Goal: Task Accomplishment & Management: Complete application form

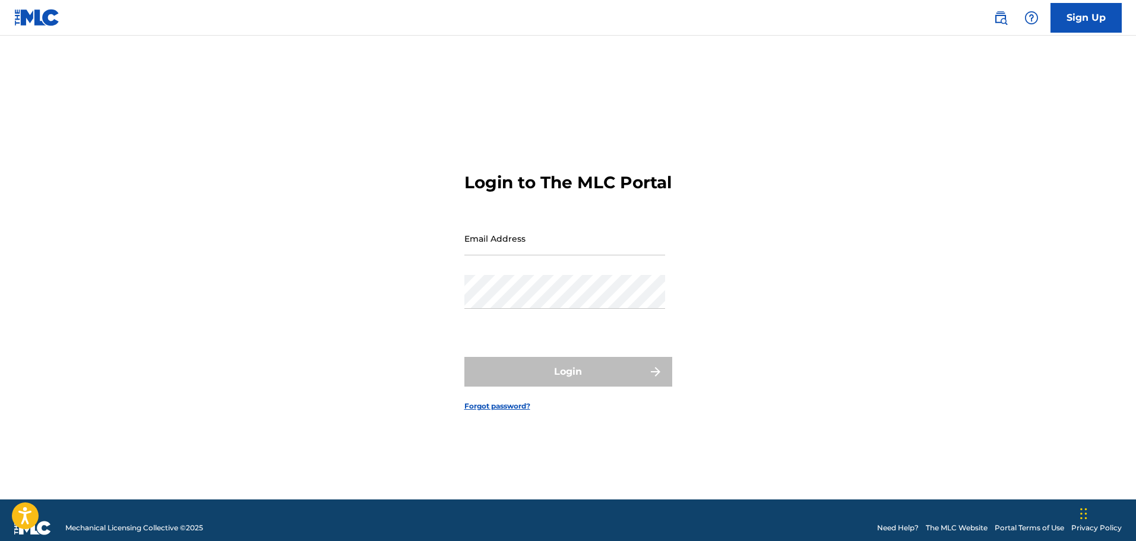
click at [508, 411] on link "Forgot password?" at bounding box center [497, 406] width 66 height 11
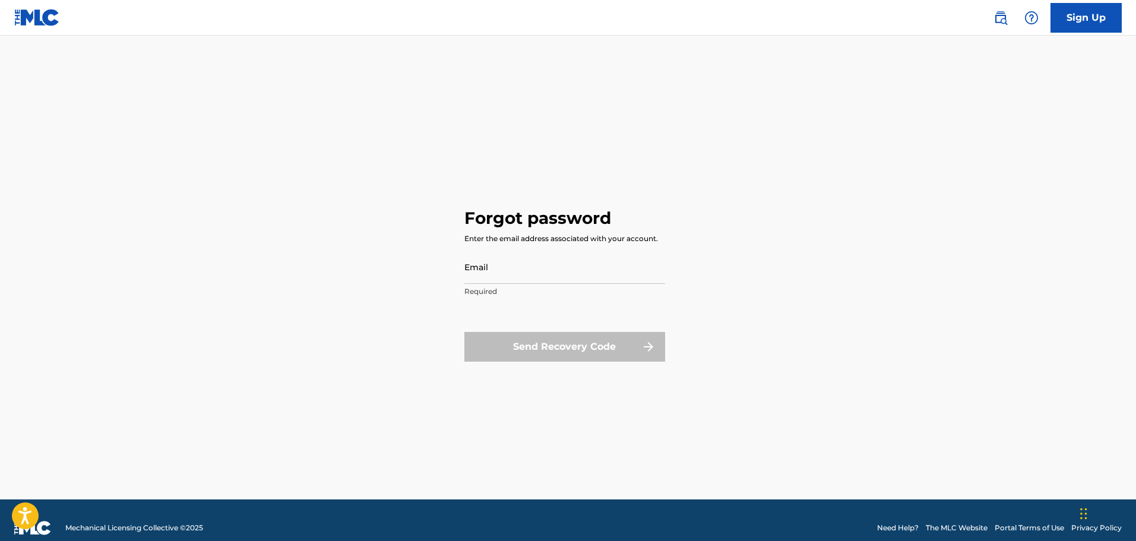
click at [527, 277] on input "Email" at bounding box center [564, 267] width 201 height 34
type input "[EMAIL_ADDRESS][PERSON_NAME][DOMAIN_NAME]"
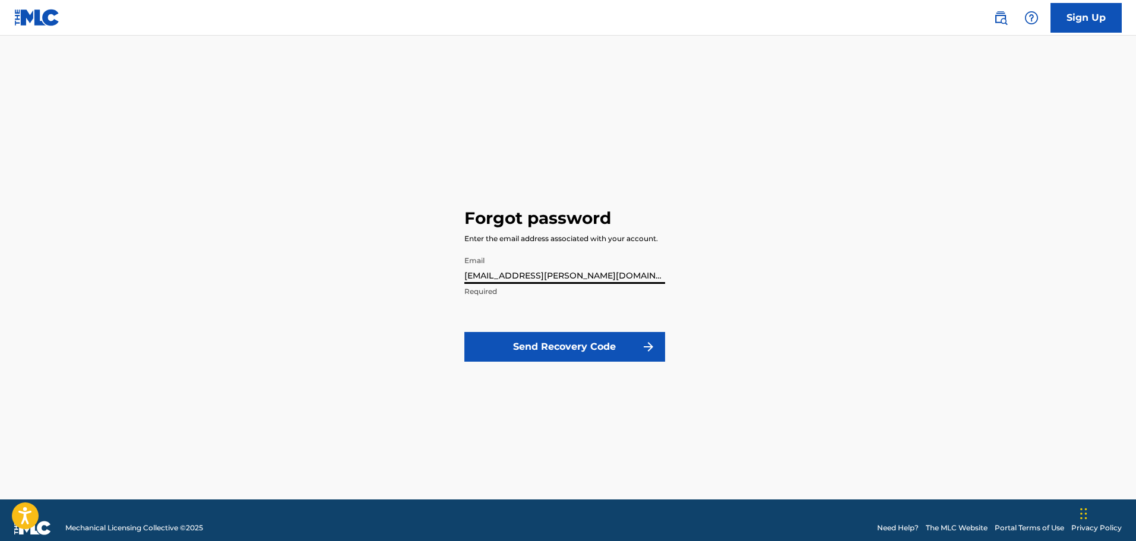
click at [552, 350] on button "Send Recovery Code" at bounding box center [564, 347] width 201 height 30
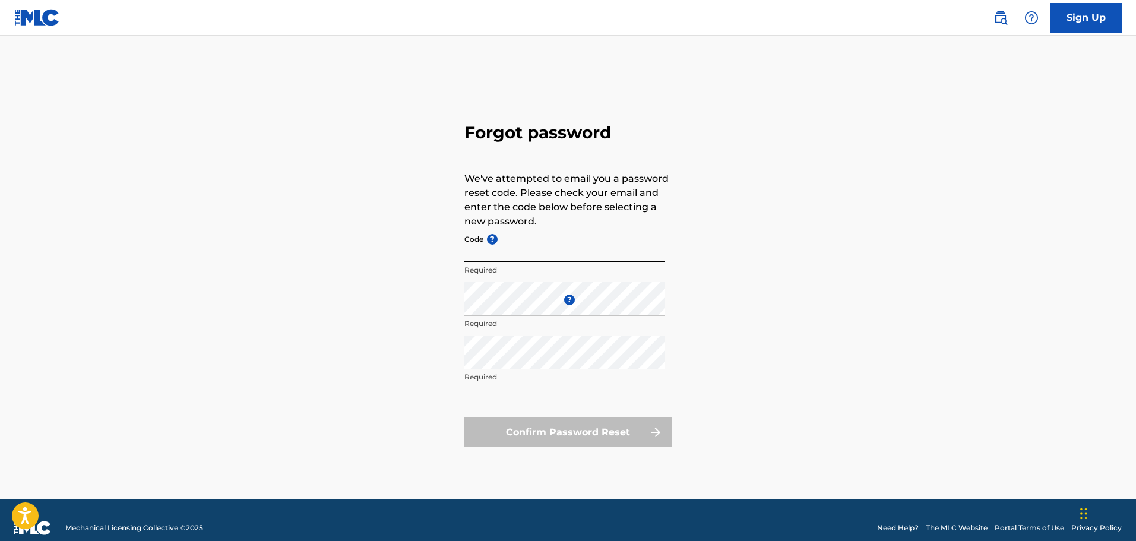
click at [527, 254] on input "Code ?" at bounding box center [564, 246] width 201 height 34
click at [814, 76] on div "Forgot password We've attempted to email you a password reset code. Please chec…" at bounding box center [568, 282] width 831 height 434
click at [1075, 11] on link "Sign Up" at bounding box center [1085, 18] width 71 height 30
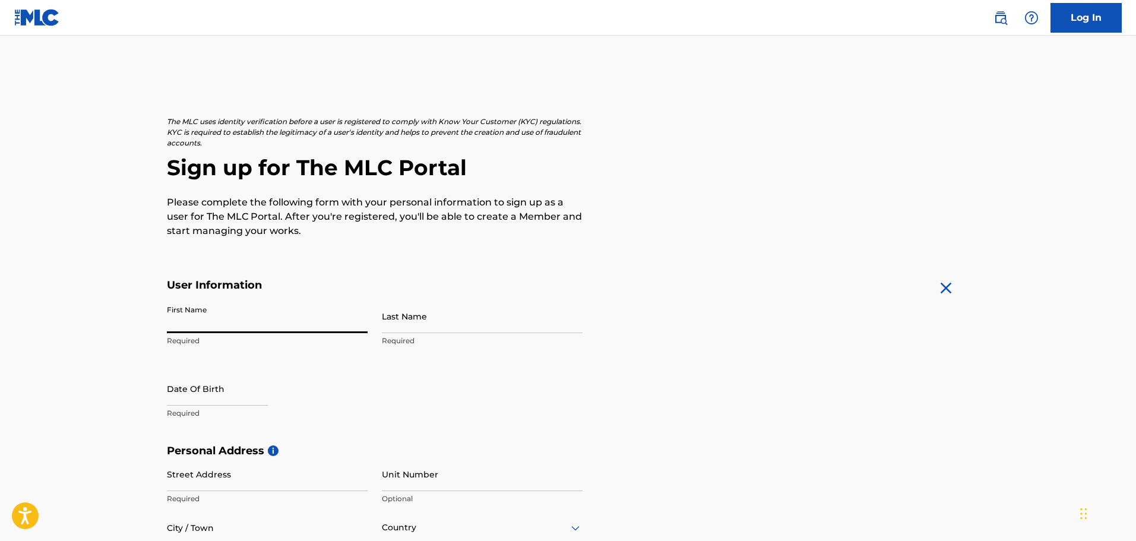
click at [198, 322] on input "First Name" at bounding box center [267, 316] width 201 height 34
type input "[PERSON_NAME]"
type input "717 Eden Ter"
type input "APARTMENT F"
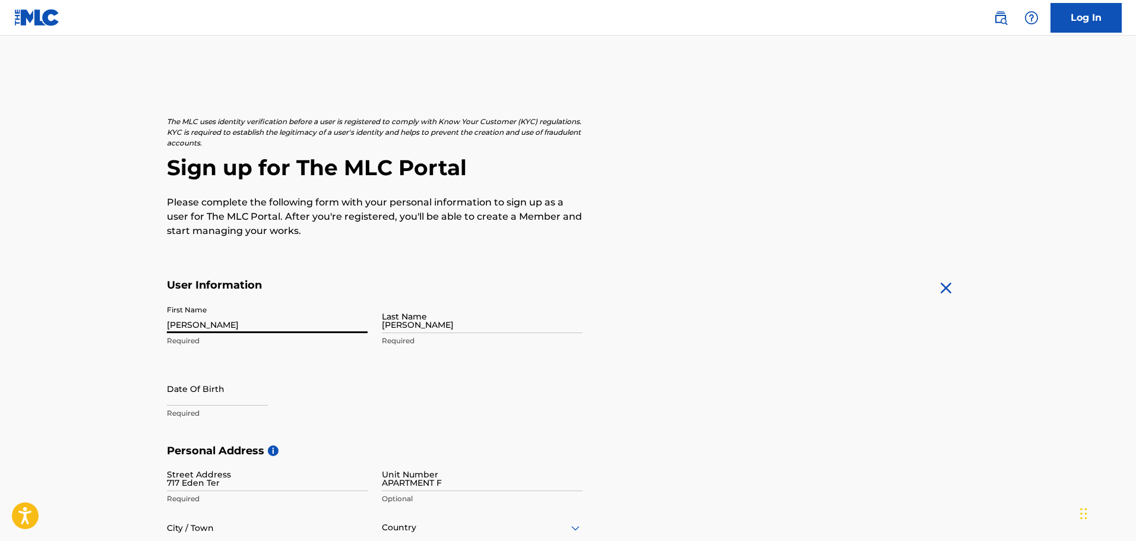
type input "Archdale"
type input "[GEOGRAPHIC_DATA]"
type input "NC"
type input "27263"
type input "743"
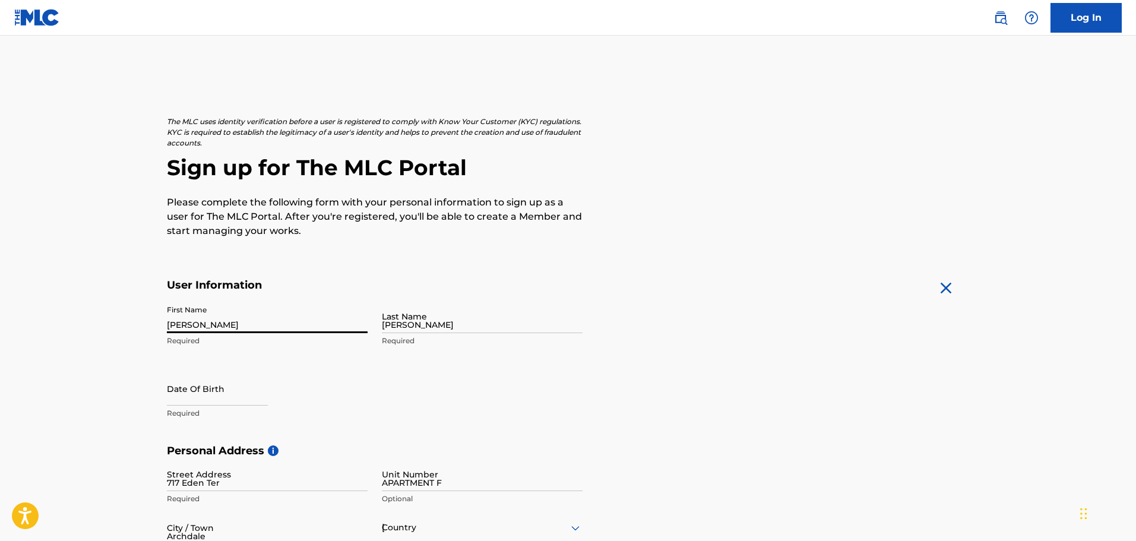
type input "2091060"
type input "[EMAIL_ADDRESS][PERSON_NAME][DOMAIN_NAME]"
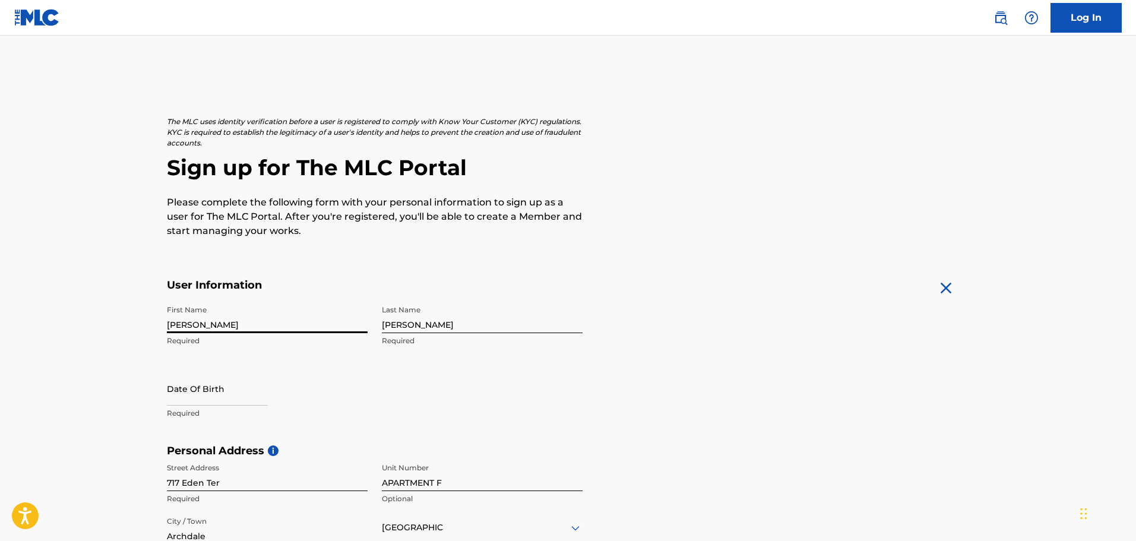
scroll to position [31, 0]
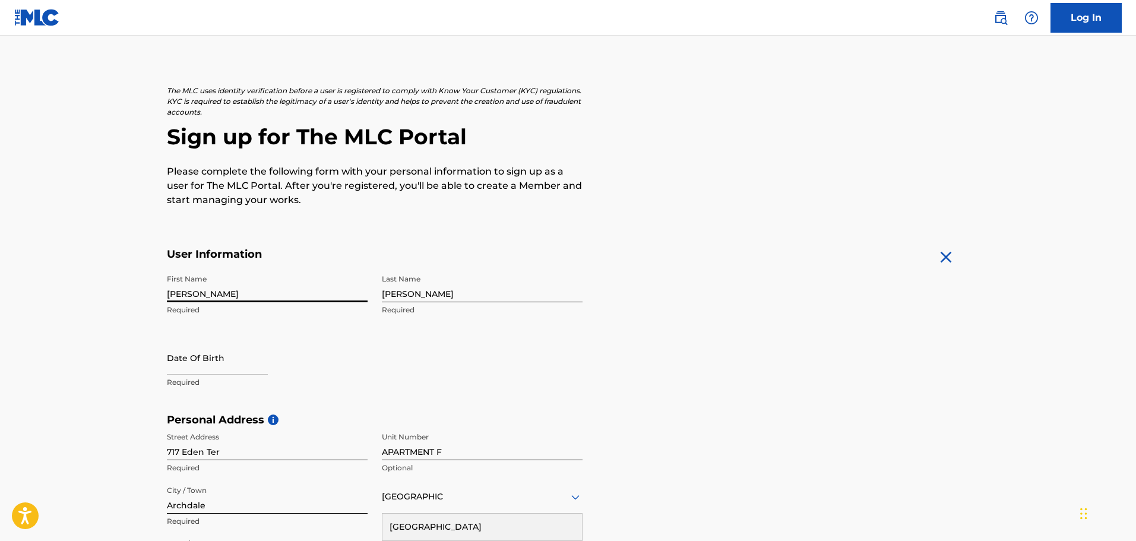
click at [229, 365] on input "text" at bounding box center [217, 358] width 101 height 34
select select "7"
select select "2025"
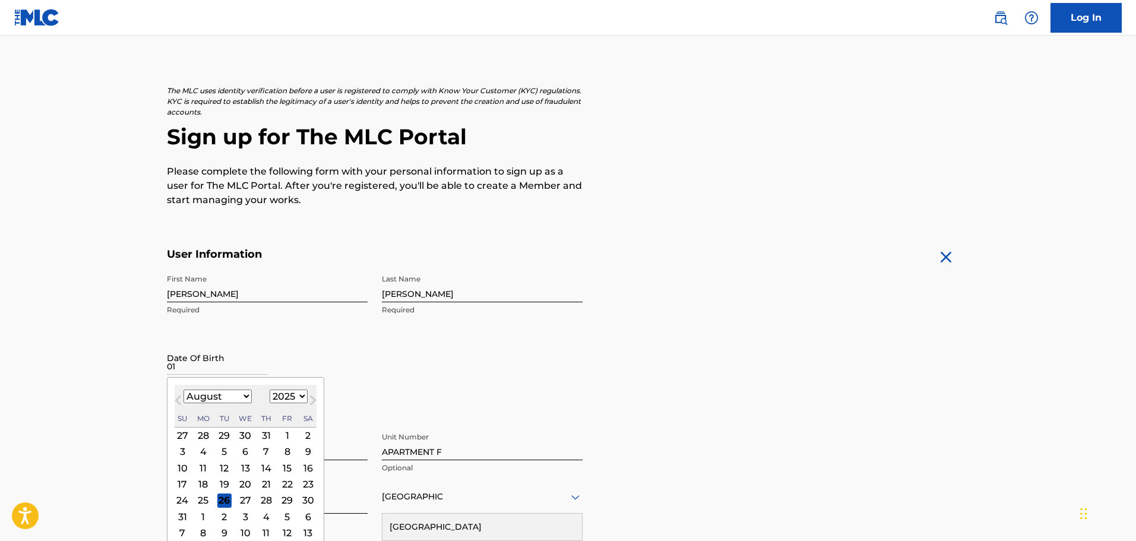
type input "[DATE]"
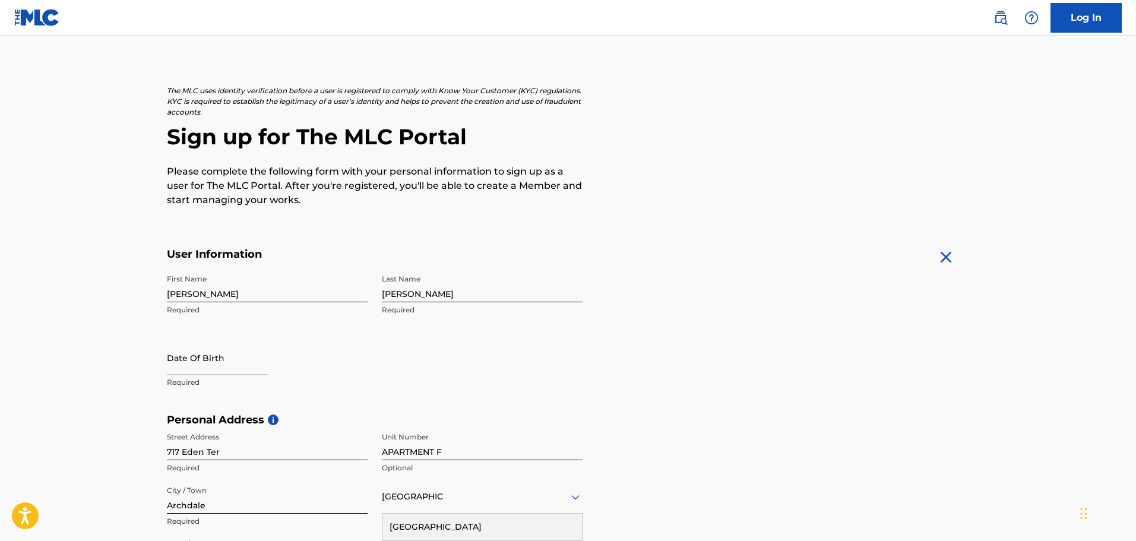
click at [450, 372] on div "First Name [PERSON_NAME] Required Last Name [PERSON_NAME] Required Date Of Birt…" at bounding box center [375, 340] width 416 height 145
select select "7"
select select "2025"
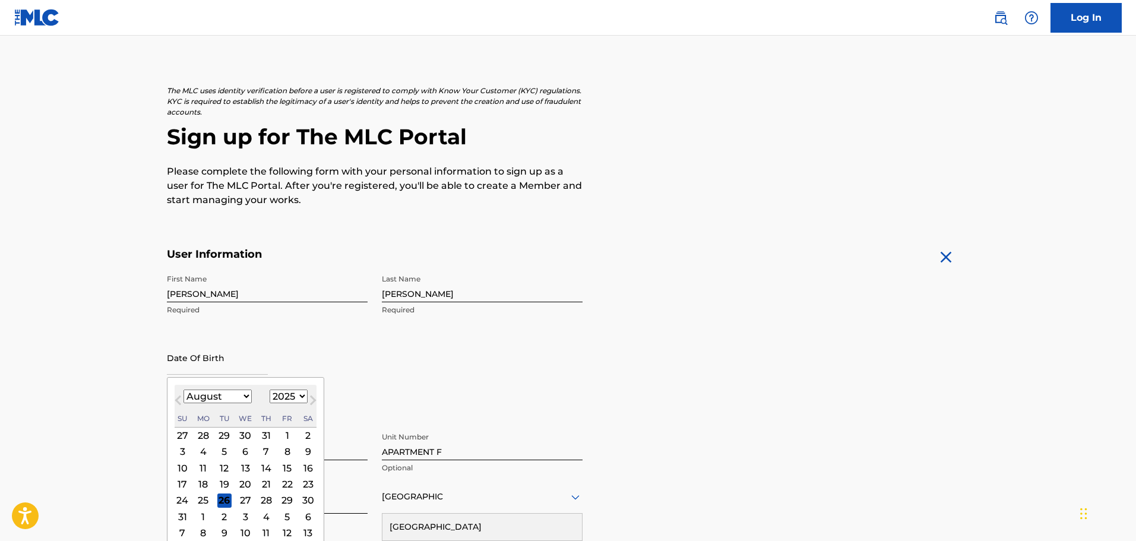
click at [252, 366] on input "text" at bounding box center [217, 358] width 101 height 34
click at [192, 395] on select "January February March April May June July August September October November De…" at bounding box center [217, 396] width 68 height 14
select select "0"
click at [183, 389] on select "January February March April May June July August September October November De…" at bounding box center [217, 396] width 68 height 14
click at [226, 466] on div "14" at bounding box center [224, 468] width 14 height 14
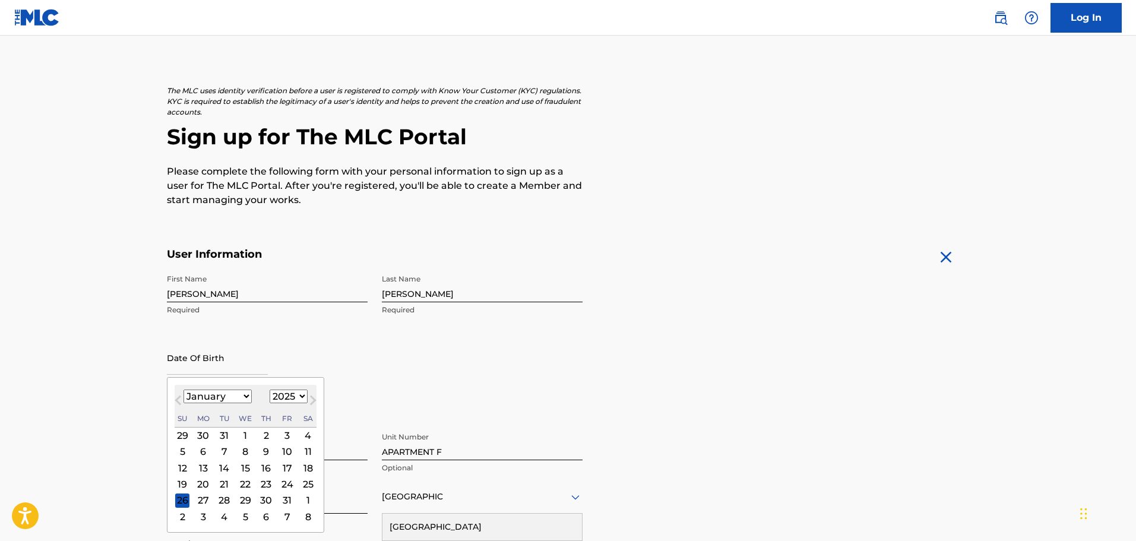
type input "[DATE]"
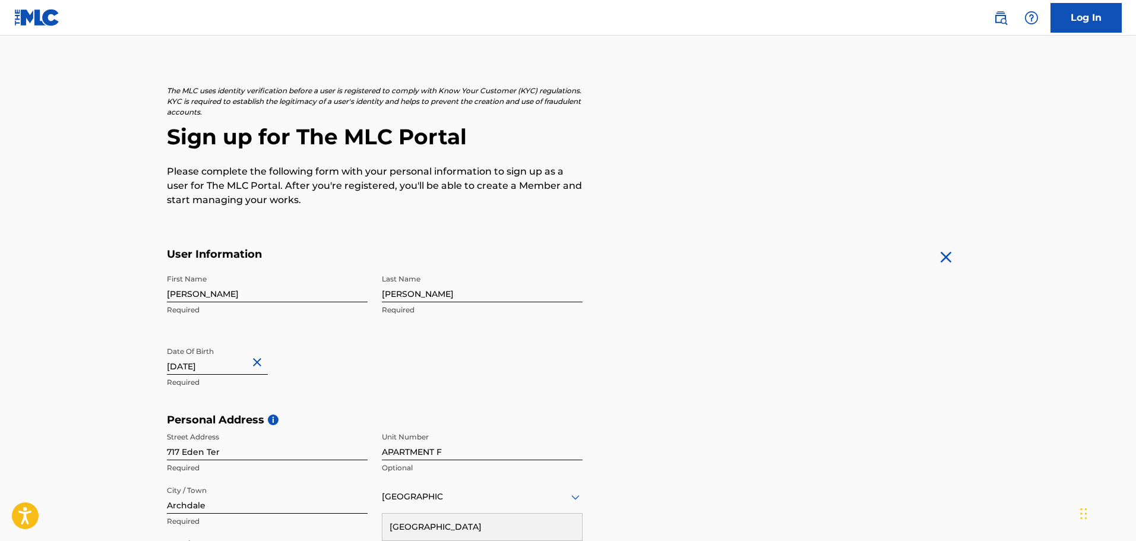
click at [225, 369] on input "[DATE]" at bounding box center [217, 358] width 101 height 34
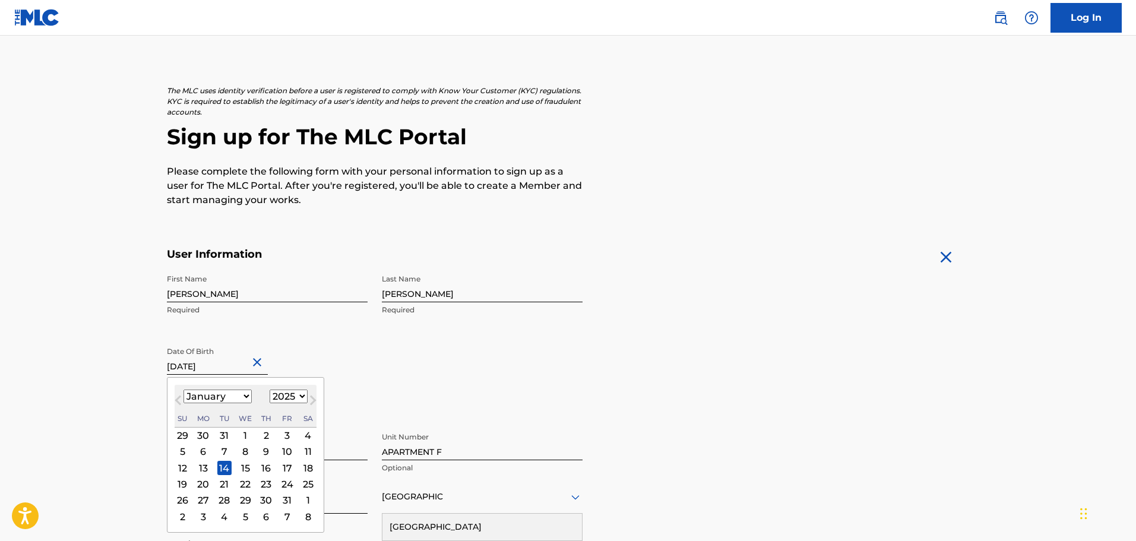
click at [284, 397] on select "1899 1900 1901 1902 1903 1904 1905 1906 1907 1908 1909 1910 1911 1912 1913 1914…" at bounding box center [289, 396] width 38 height 14
select select "1969"
click at [270, 389] on select "1899 1900 1901 1902 1903 1904 1905 1906 1907 1908 1909 1910 1911 1912 1913 1914…" at bounding box center [289, 396] width 38 height 14
click at [775, 230] on div "The MLC uses identity verification before a user is registered to comply with K…" at bounding box center [568, 429] width 831 height 689
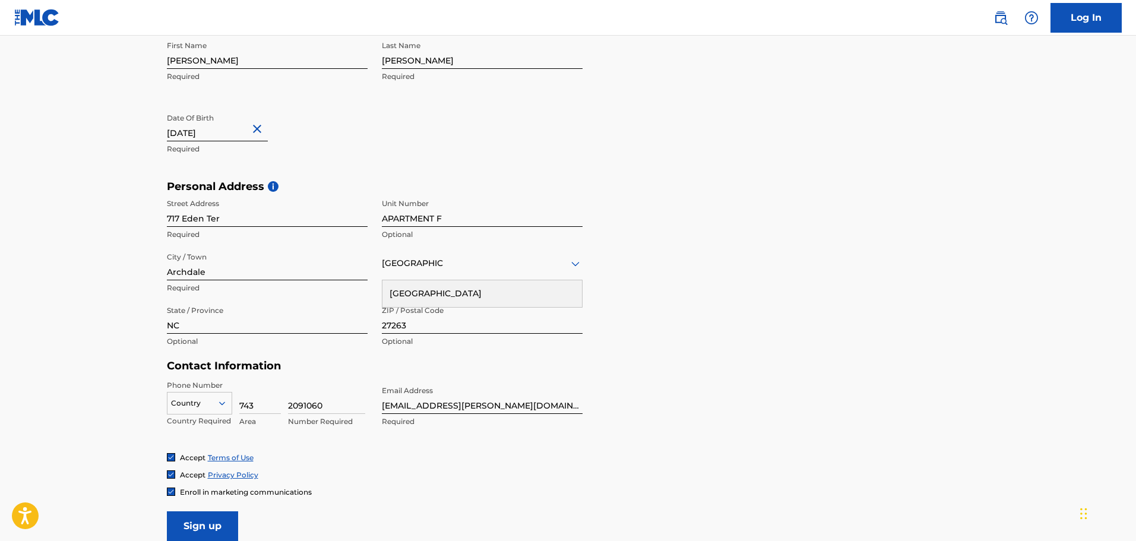
scroll to position [268, 0]
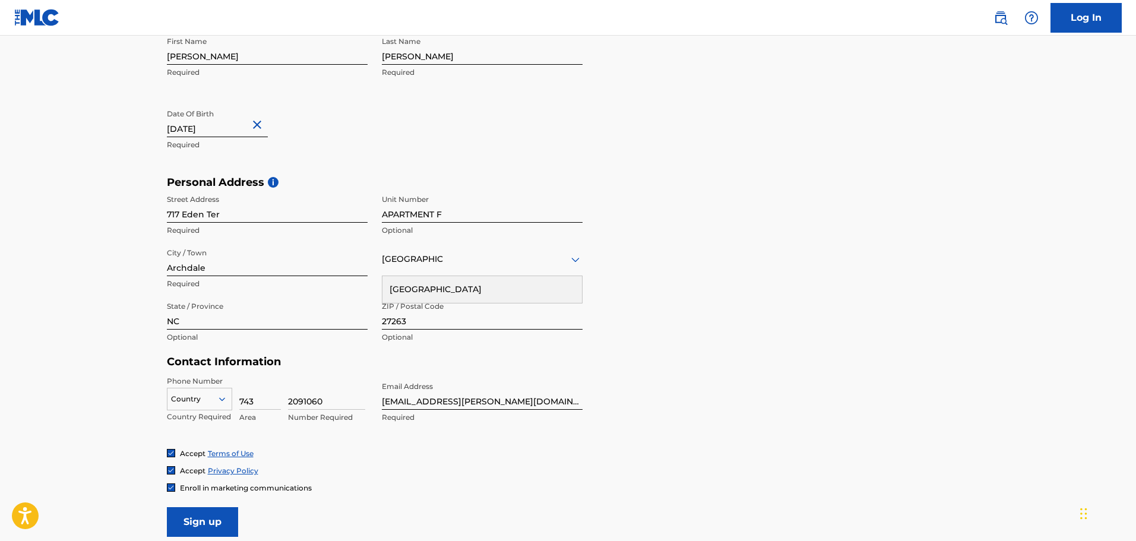
click at [293, 211] on input "717 Eden Ter" at bounding box center [267, 206] width 201 height 34
type input "[STREET_ADDRESS]"
drag, startPoint x: 448, startPoint y: 213, endPoint x: 357, endPoint y: 232, distance: 92.7
click at [357, 232] on div "Street Address [STREET_ADDRESS] Required Unit Number APARTMENT F Optional City …" at bounding box center [375, 269] width 416 height 160
click at [243, 265] on input "Archdale" at bounding box center [267, 259] width 201 height 34
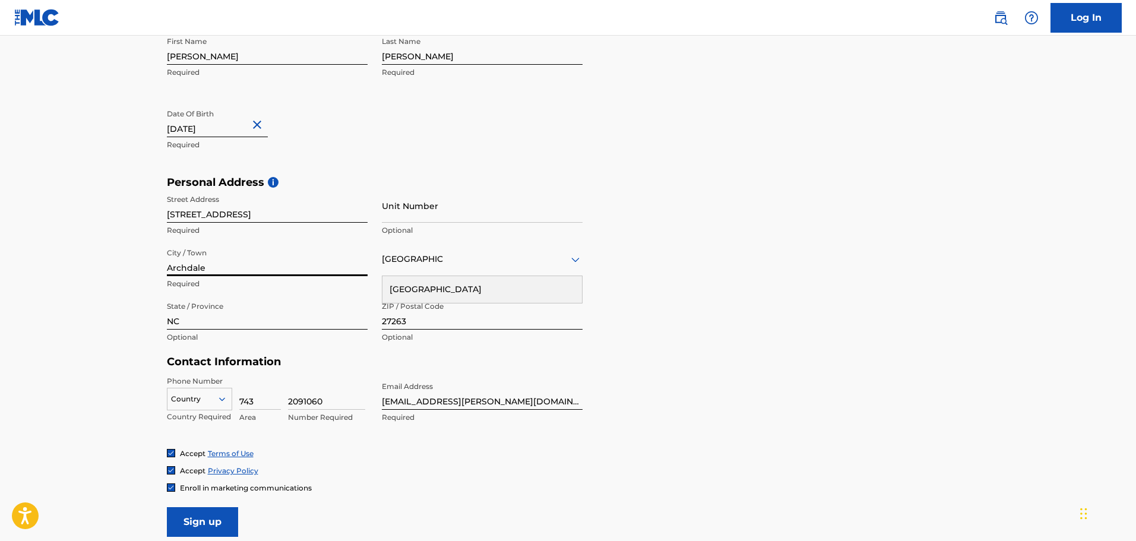
click at [243, 265] on input "Archdale" at bounding box center [267, 259] width 201 height 34
type input "[GEOGRAPHIC_DATA]"
click at [718, 250] on div "Personal Address i Street Address [STREET_ADDRESS] Required Unit Number Optiona…" at bounding box center [568, 266] width 803 height 180
click at [426, 325] on input "27263" at bounding box center [482, 313] width 201 height 34
click at [426, 324] on input "27263" at bounding box center [482, 313] width 201 height 34
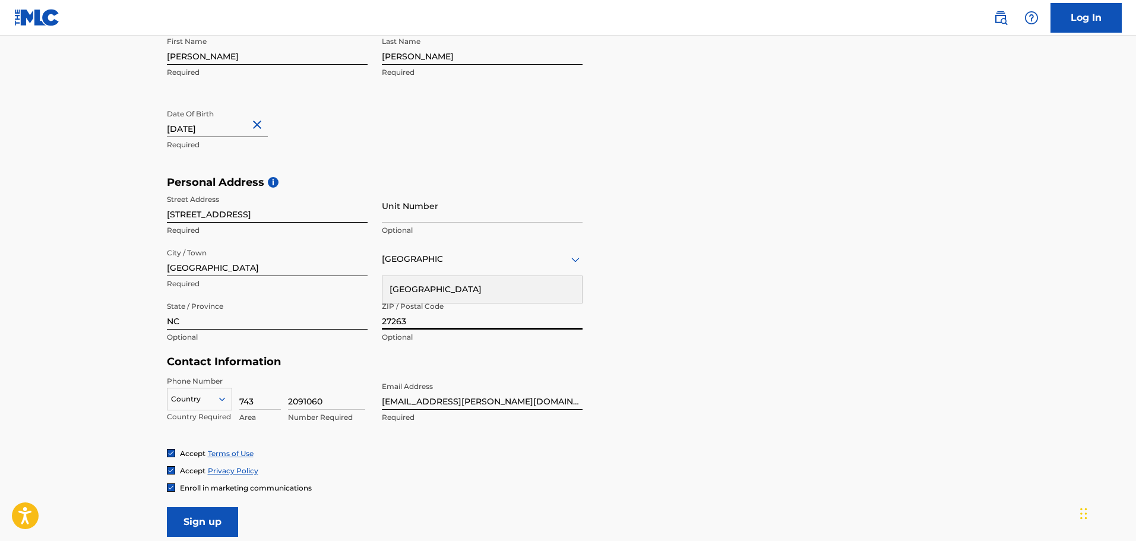
click at [426, 324] on input "27263" at bounding box center [482, 313] width 201 height 34
type input "27704"
click at [837, 259] on div "Personal Address i Street Address [STREET_ADDRESS] Required Unit Number Optiona…" at bounding box center [568, 266] width 803 height 180
click at [754, 312] on div "Personal Address i Street Address [STREET_ADDRESS] Required Unit Number Optiona…" at bounding box center [568, 266] width 803 height 180
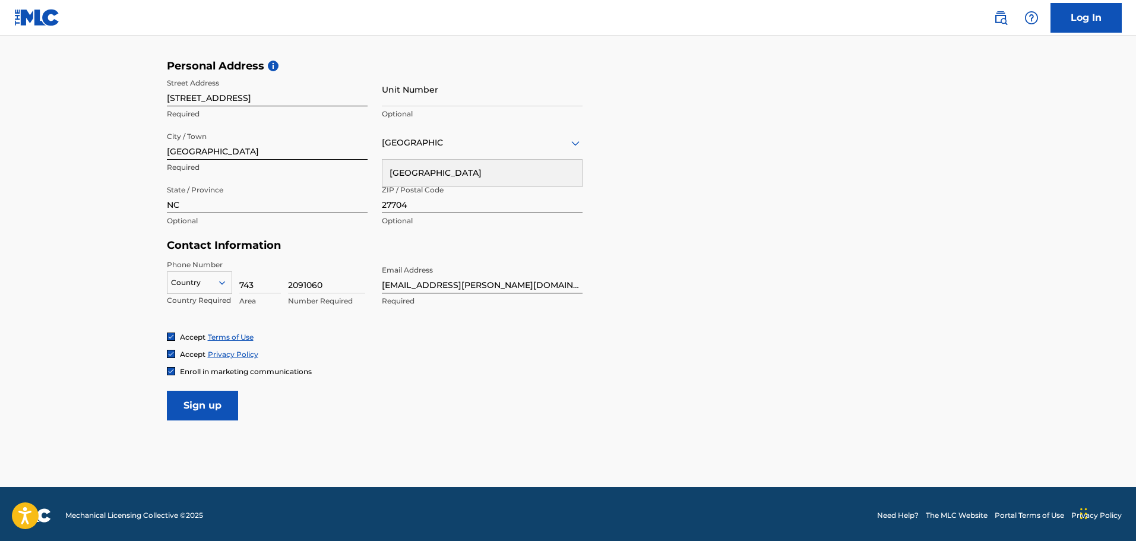
scroll to position [388, 0]
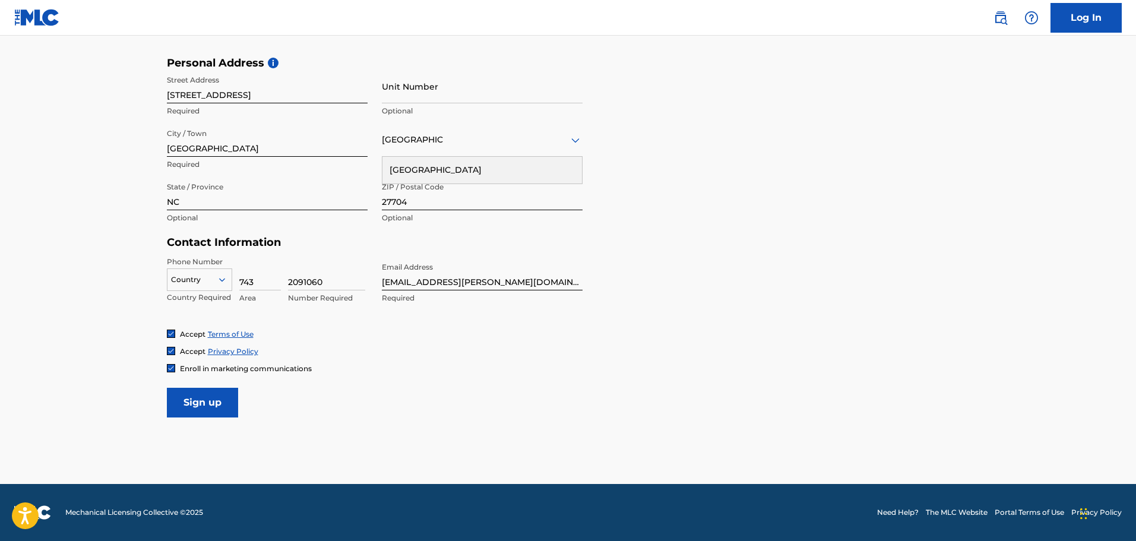
click at [204, 408] on input "Sign up" at bounding box center [202, 403] width 71 height 30
click at [211, 283] on div at bounding box center [199, 279] width 64 height 13
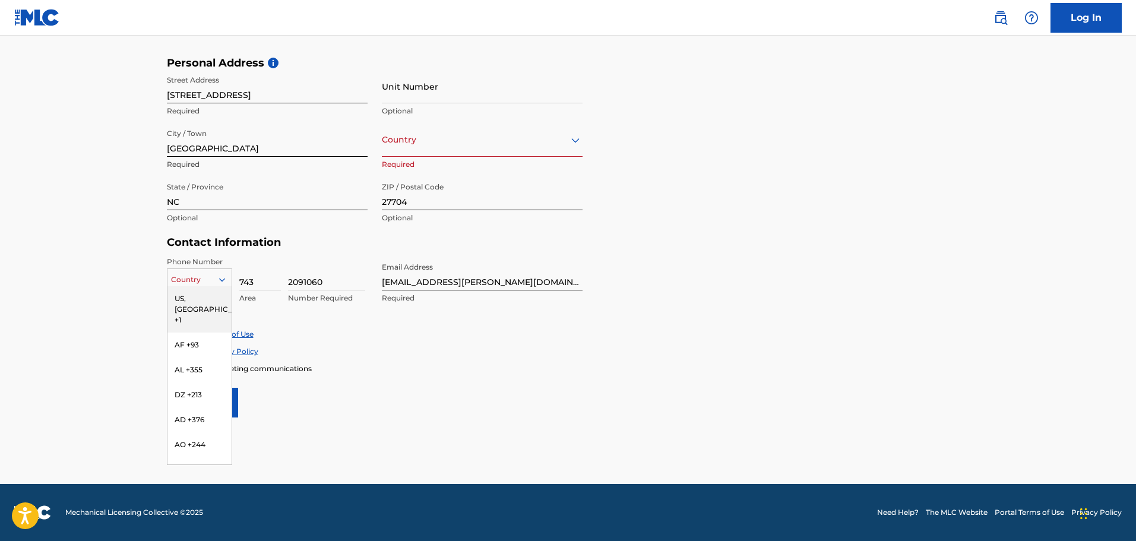
click at [199, 298] on div "US, [GEOGRAPHIC_DATA] +1" at bounding box center [199, 309] width 64 height 46
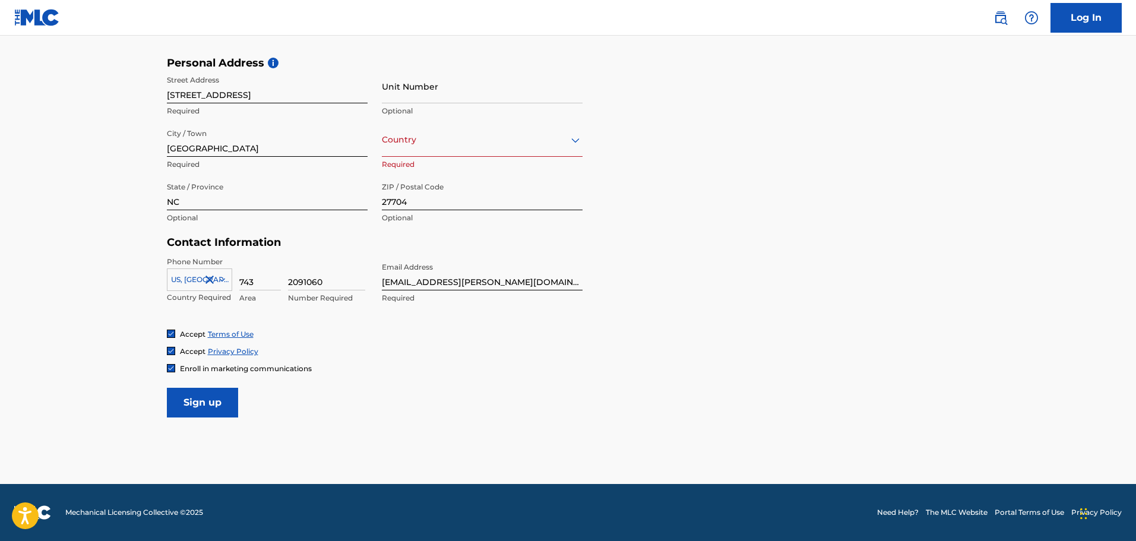
click at [210, 400] on input "Sign up" at bounding box center [202, 403] width 71 height 30
click at [448, 151] on div "Country" at bounding box center [482, 140] width 201 height 34
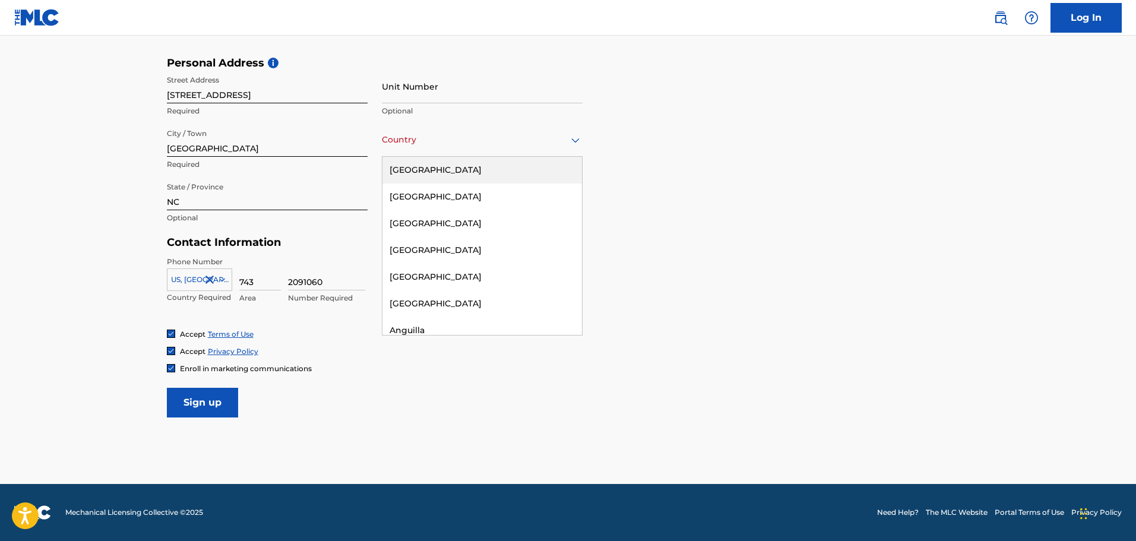
click at [438, 171] on div "[GEOGRAPHIC_DATA]" at bounding box center [481, 170] width 199 height 27
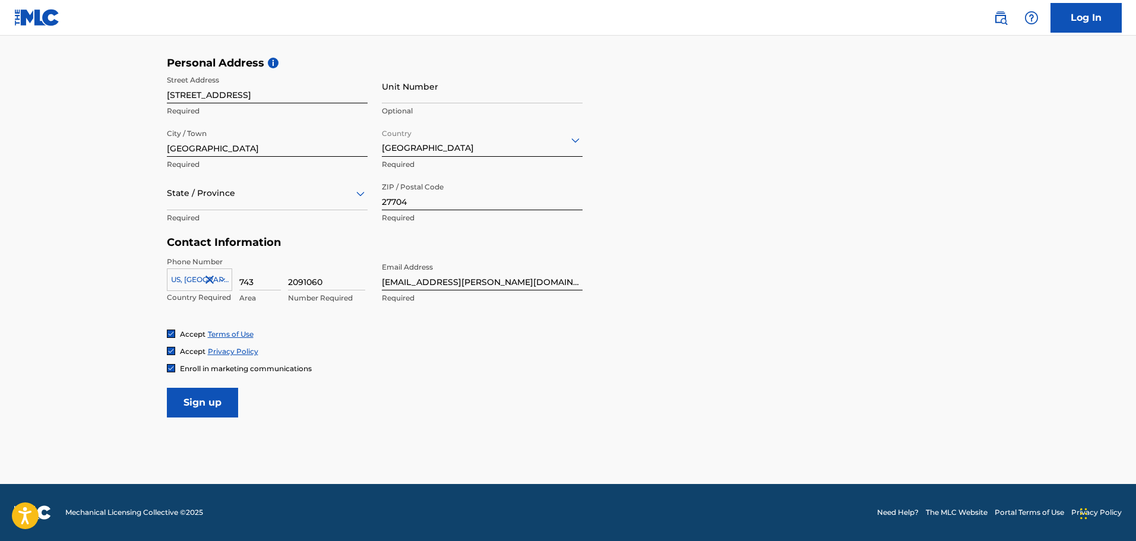
click at [220, 405] on input "Sign up" at bounding box center [202, 403] width 71 height 30
click at [219, 198] on div at bounding box center [267, 193] width 201 height 15
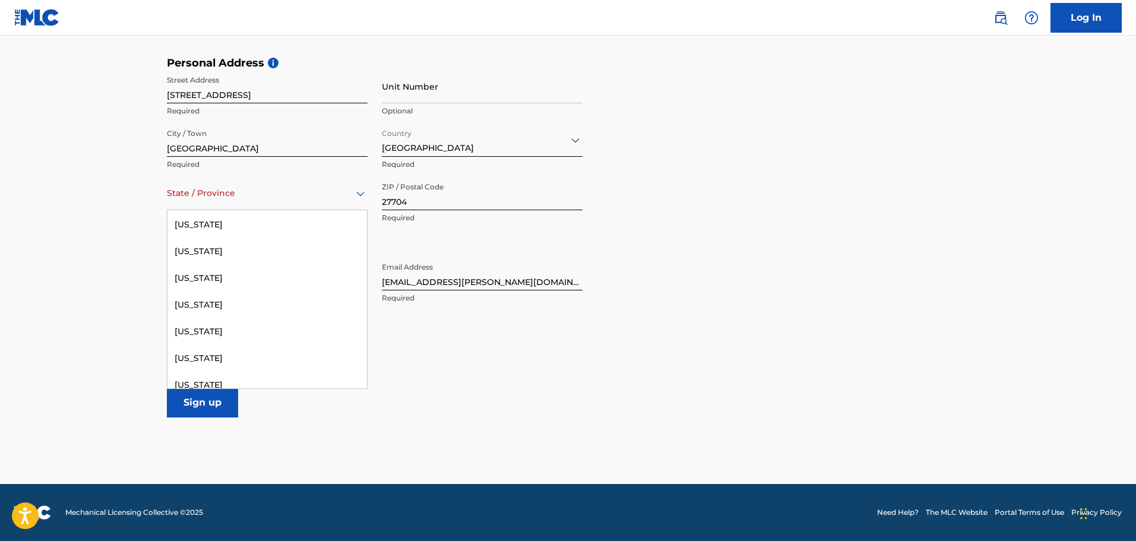
scroll to position [929, 0]
click at [208, 224] on div "[US_STATE]" at bounding box center [266, 229] width 199 height 27
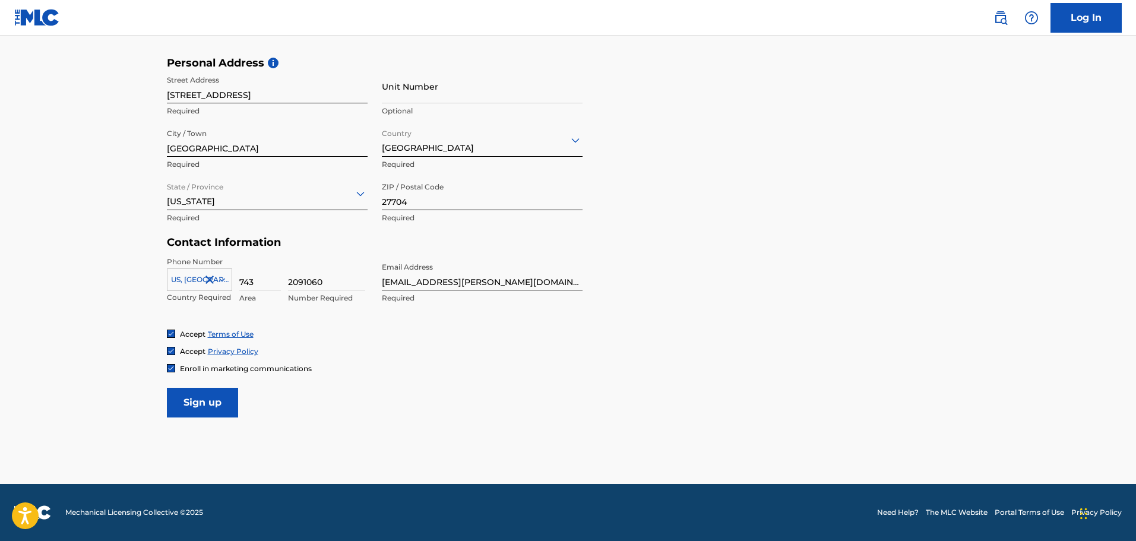
click at [215, 400] on input "Sign up" at bounding box center [202, 403] width 71 height 30
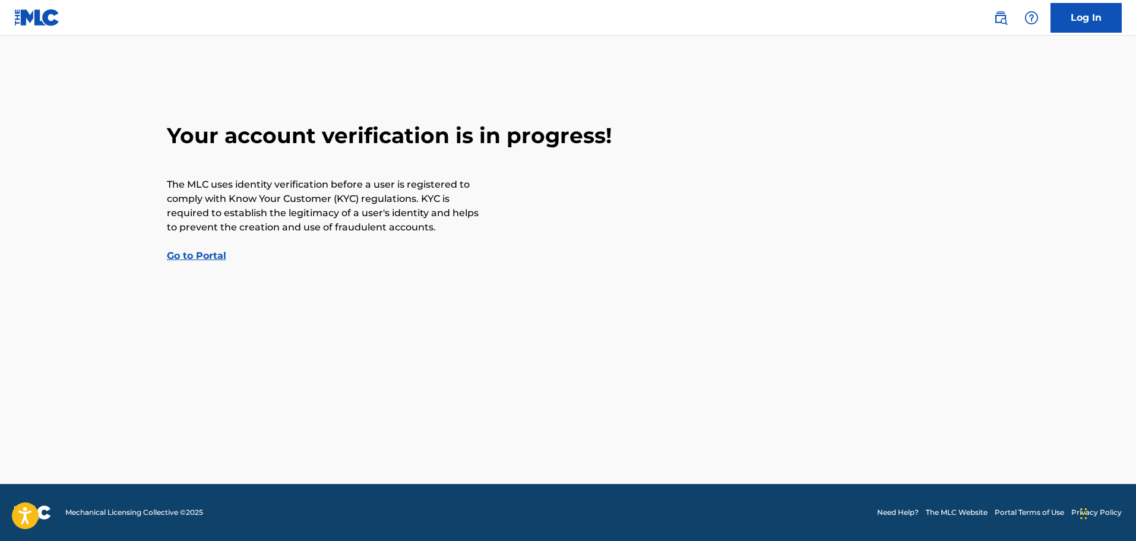
click at [202, 256] on link "Go to Portal" at bounding box center [196, 255] width 59 height 11
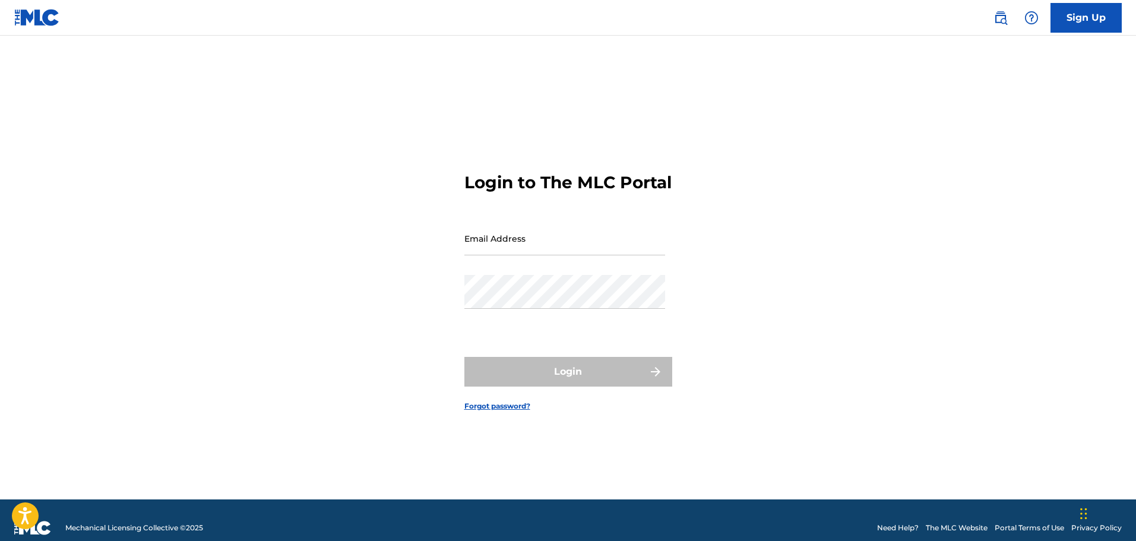
click at [471, 255] on input "Email Address" at bounding box center [564, 238] width 201 height 34
type input "[EMAIL_ADDRESS][PERSON_NAME][DOMAIN_NAME]"
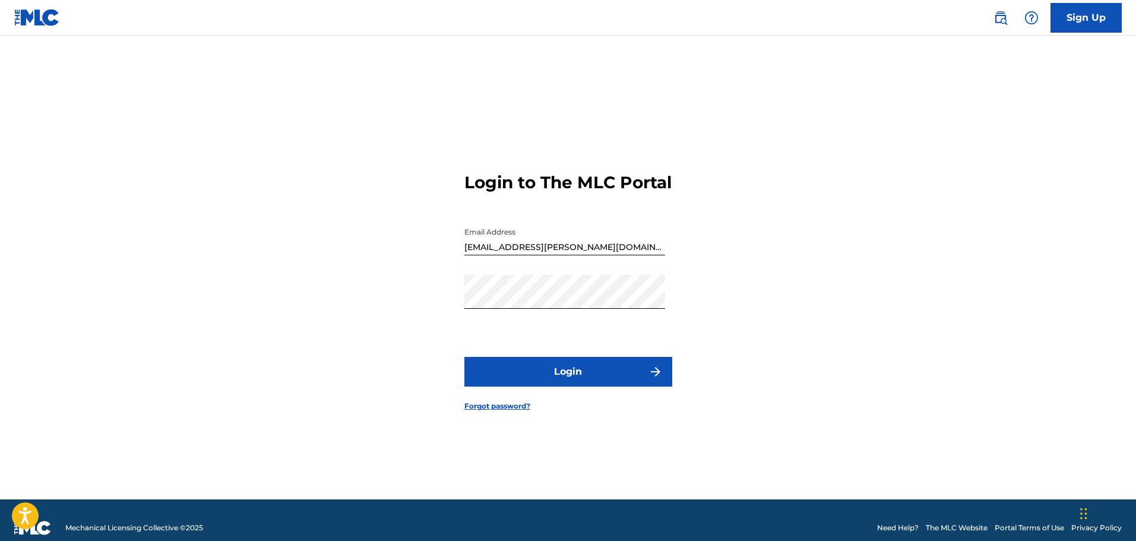
click at [564, 384] on button "Login" at bounding box center [568, 372] width 208 height 30
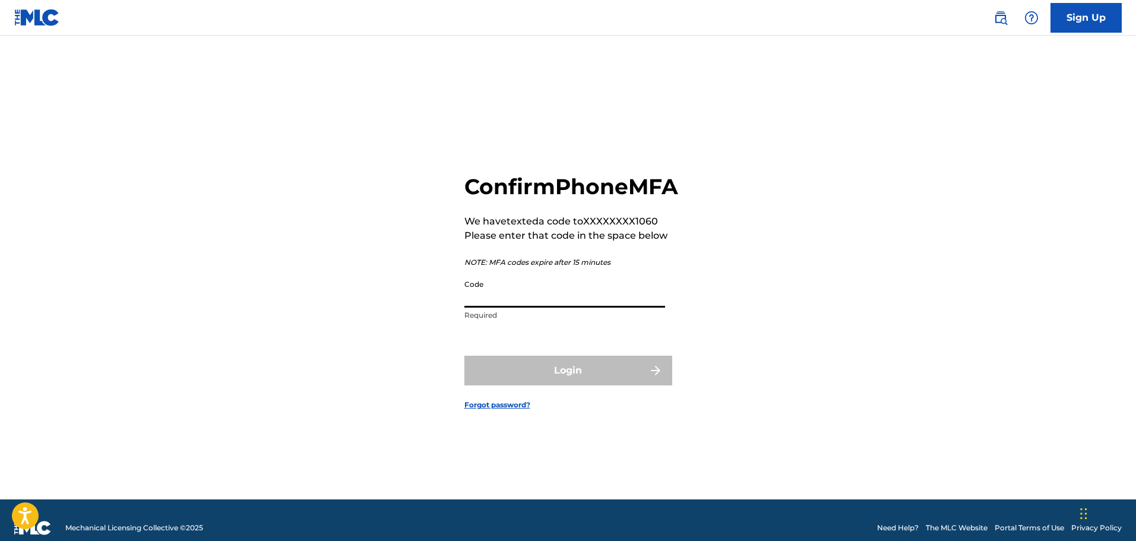
click at [571, 308] on input "Code" at bounding box center [564, 291] width 201 height 34
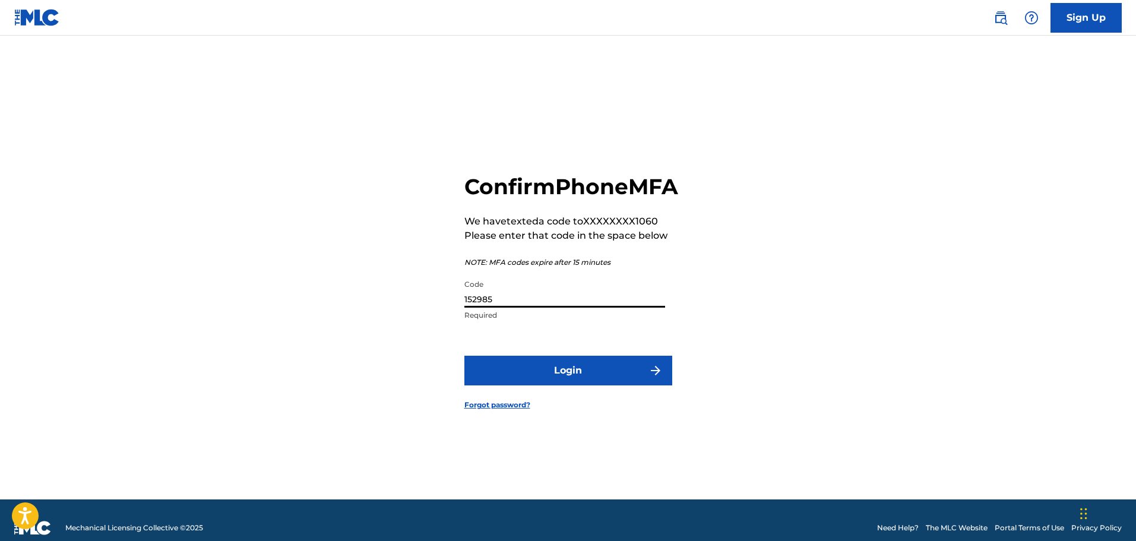
type input "152985"
click at [613, 385] on button "Login" at bounding box center [568, 371] width 208 height 30
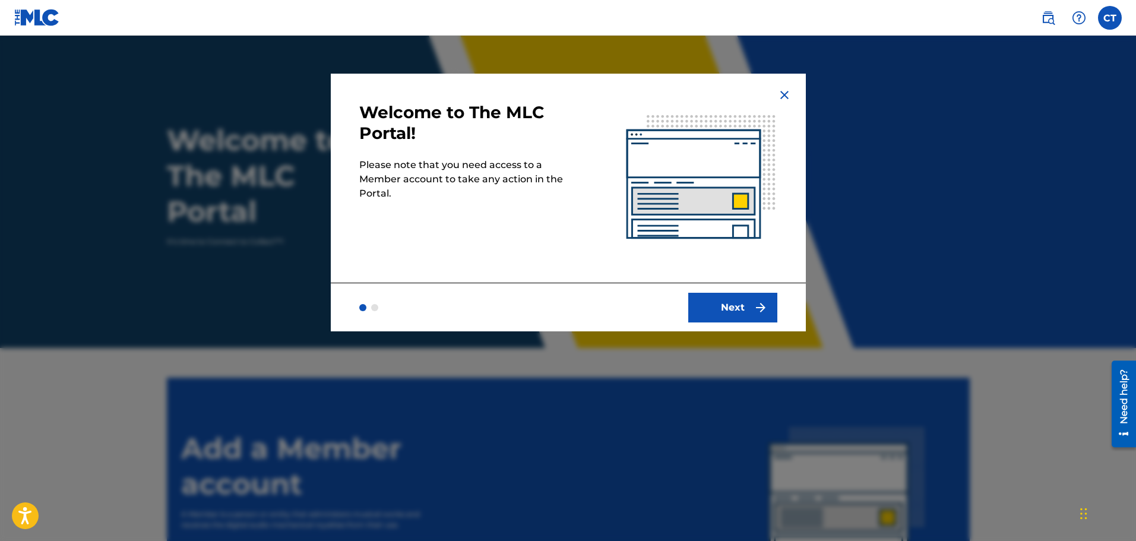
click at [726, 299] on button "Next" at bounding box center [732, 308] width 89 height 30
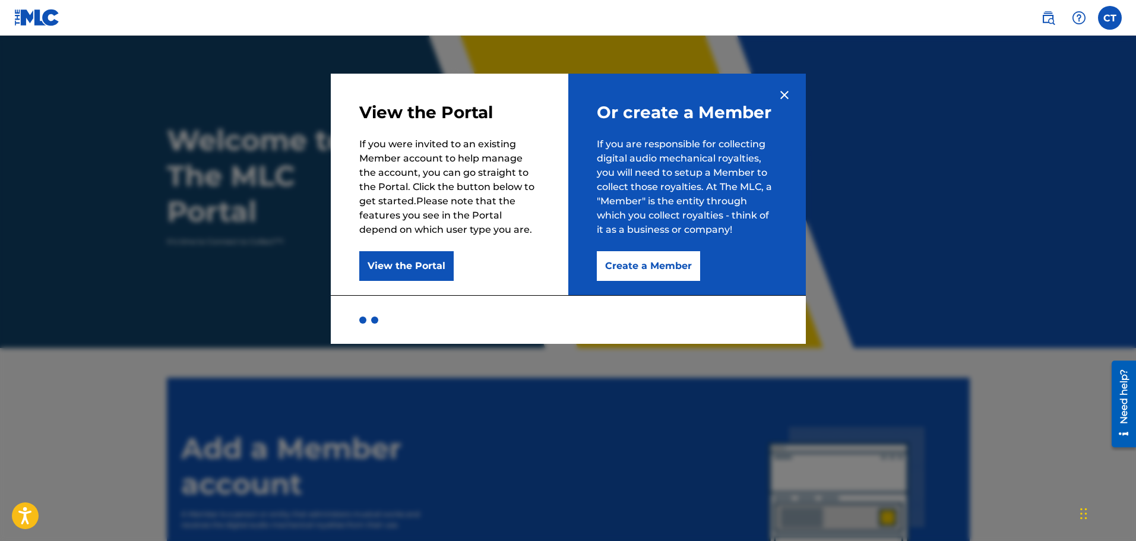
click at [431, 259] on button "View the Portal" at bounding box center [406, 266] width 94 height 30
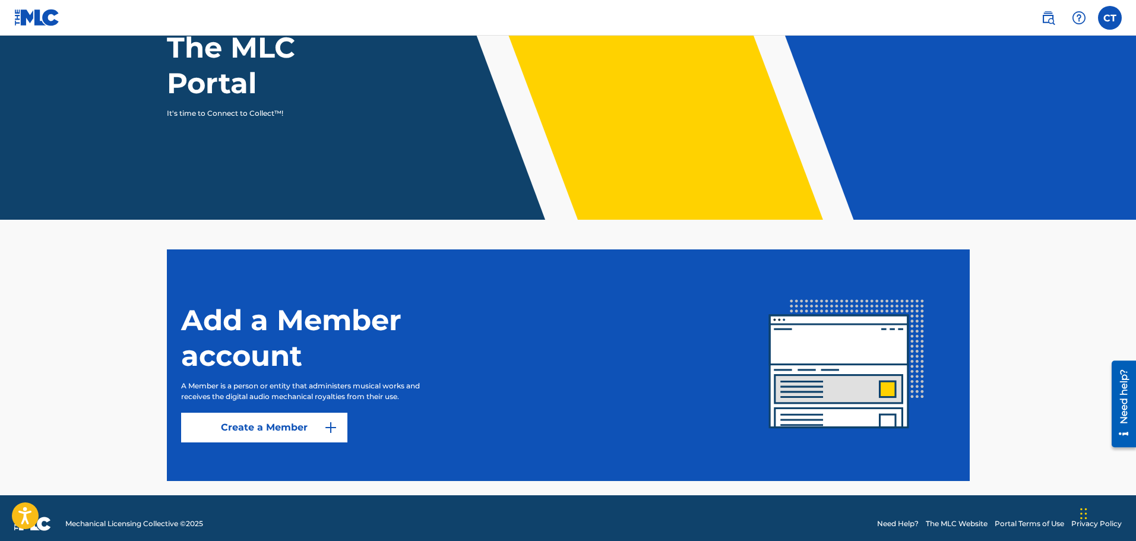
scroll to position [140, 0]
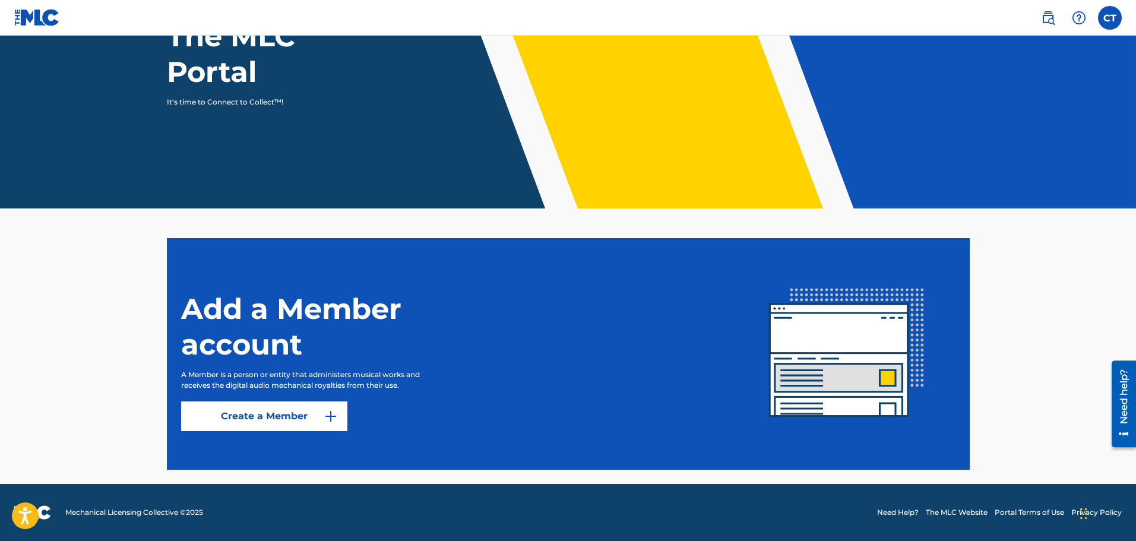
click at [312, 414] on link "Create a Member" at bounding box center [264, 416] width 166 height 30
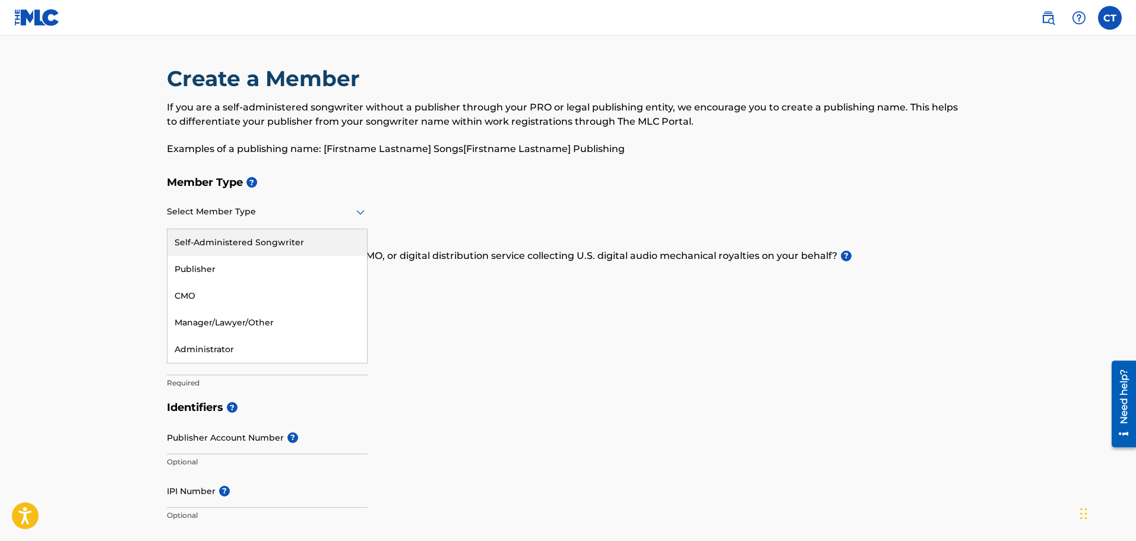
click at [304, 227] on div "Select Member Type" at bounding box center [267, 212] width 201 height 34
click at [264, 264] on div "Publisher" at bounding box center [266, 269] width 199 height 27
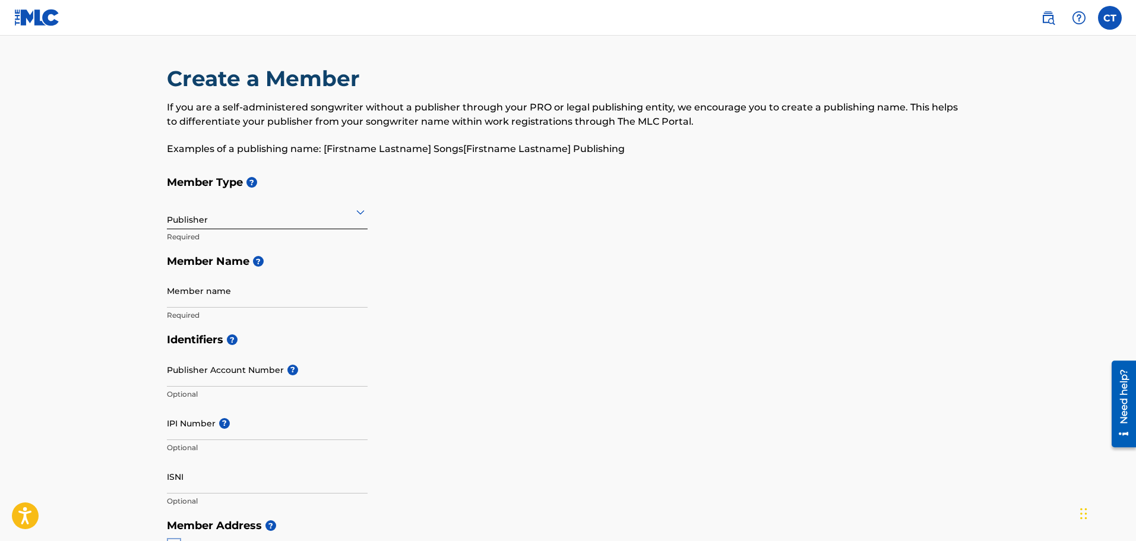
click at [283, 303] on input "Member name" at bounding box center [267, 291] width 201 height 34
type input "SASABASSAN LLC"
type input "[STREET_ADDRESS]"
type input "Suite 102"
click at [277, 380] on input "Publisher Account Number ?" at bounding box center [267, 370] width 201 height 34
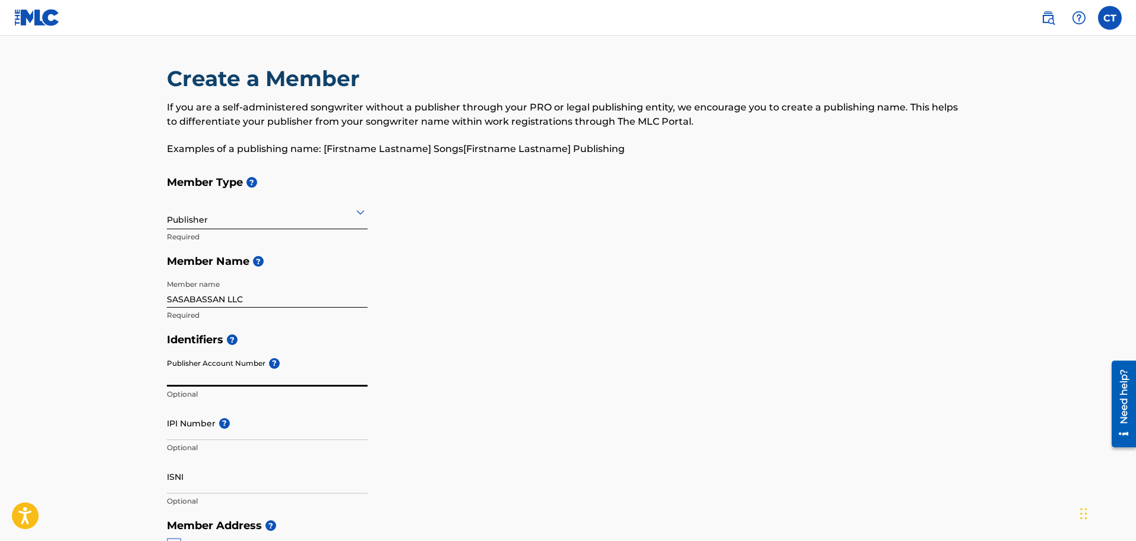
click at [510, 329] on h5 "Identifiers ?" at bounding box center [568, 340] width 803 height 26
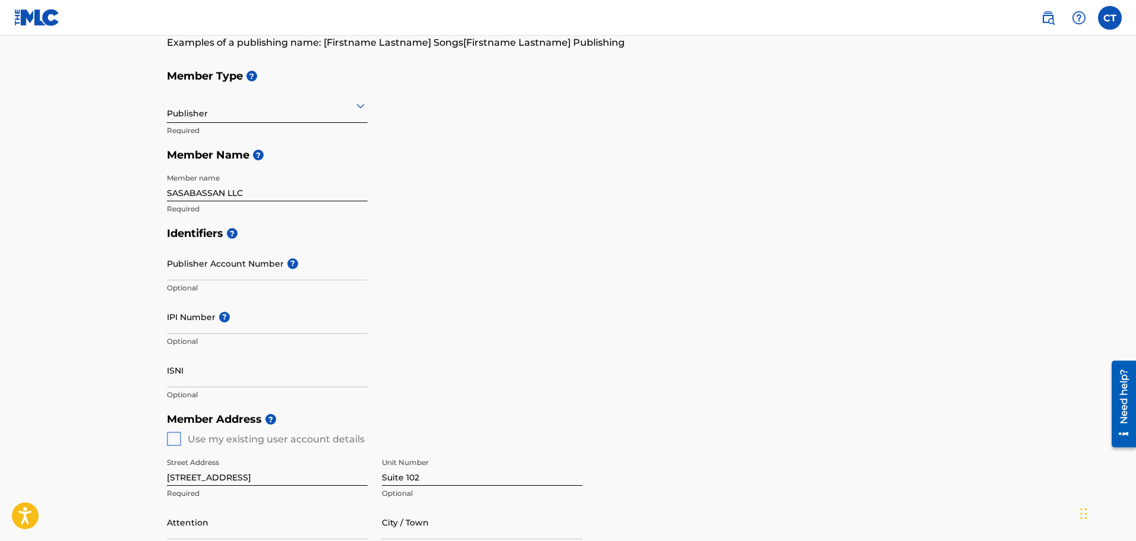
scroll to position [119, 0]
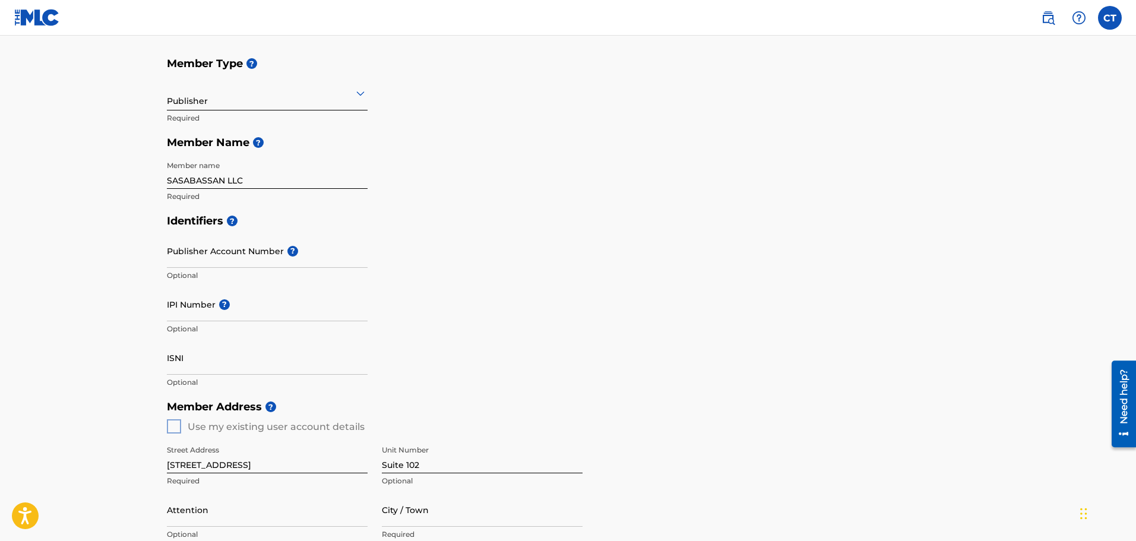
click at [295, 313] on input "IPI Number ?" at bounding box center [267, 304] width 201 height 34
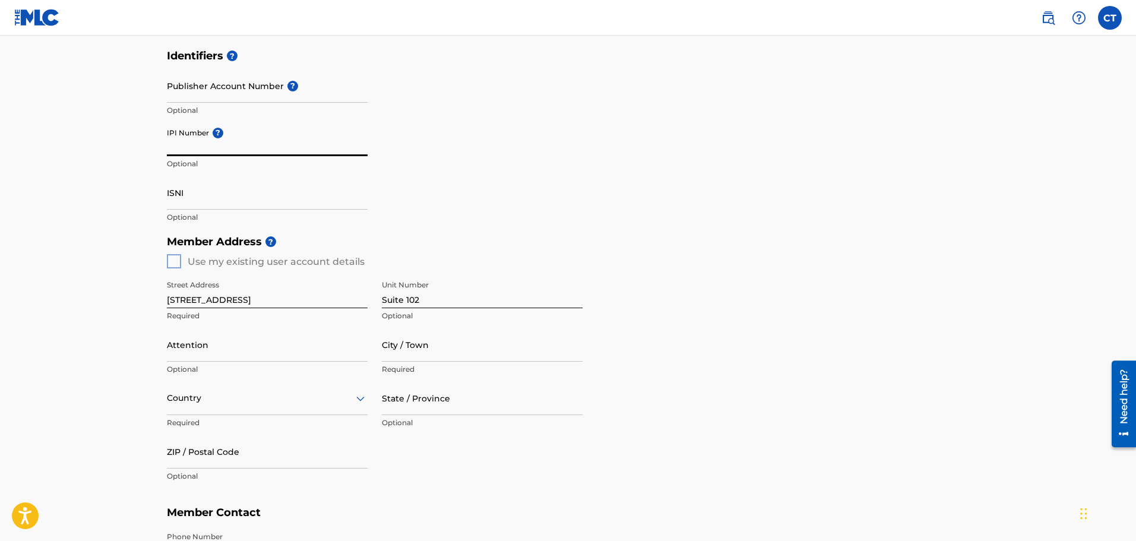
scroll to position [297, 0]
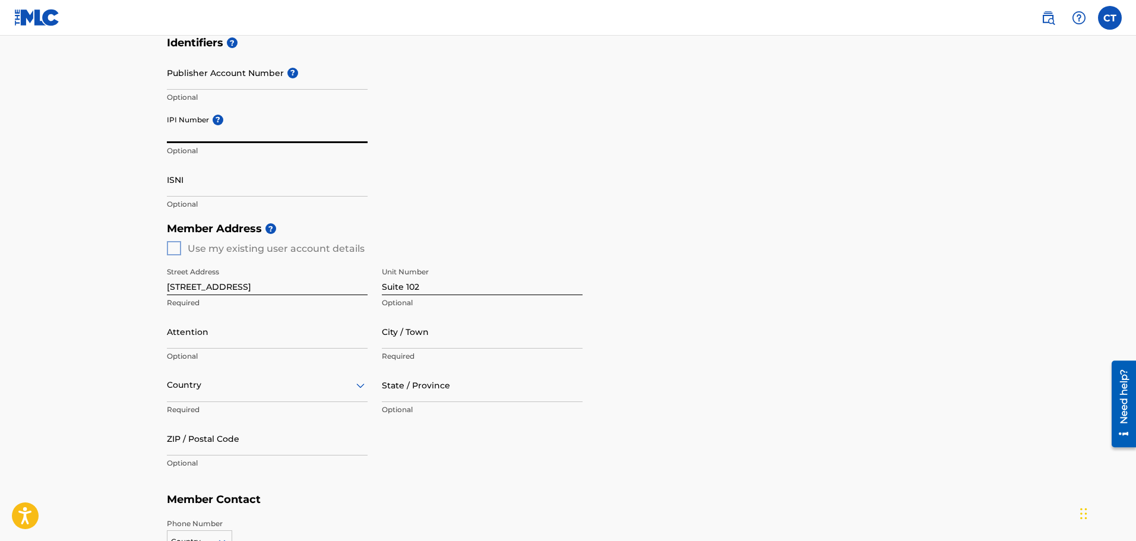
click at [242, 291] on input "[STREET_ADDRESS]" at bounding box center [267, 278] width 201 height 34
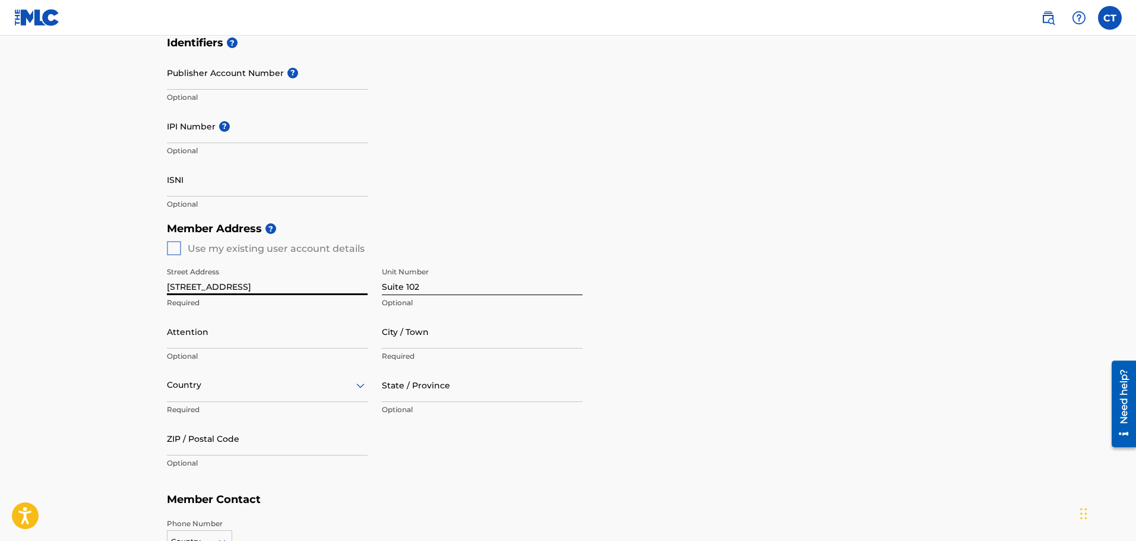
type input "[STREET_ADDRESS]"
click at [477, 289] on input "Suite 102" at bounding box center [482, 278] width 201 height 34
type input "S"
click at [414, 397] on input "State / Province" at bounding box center [482, 385] width 201 height 34
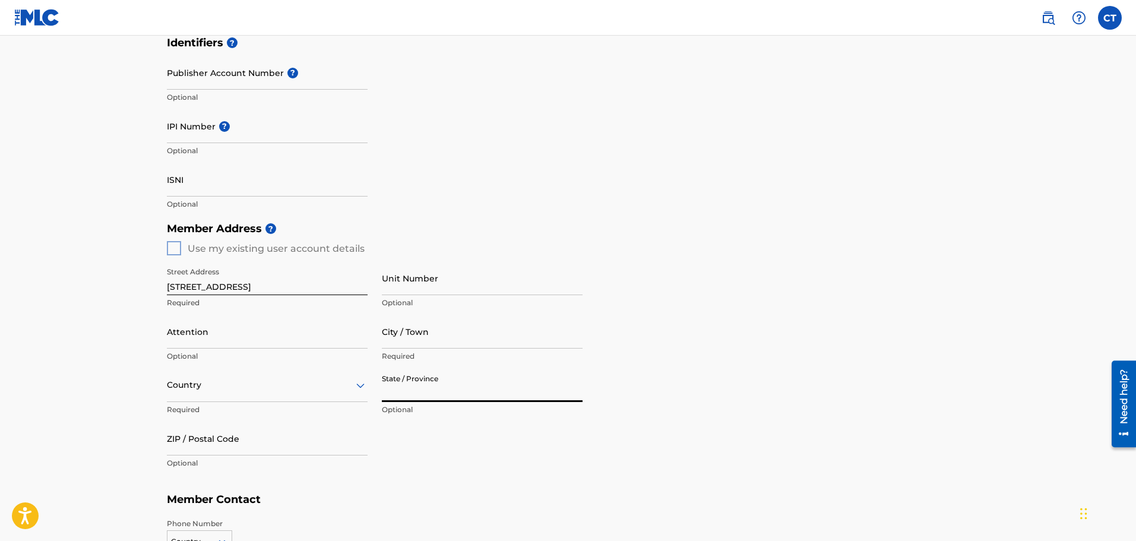
click at [717, 259] on div "Member Address ? Use my existing user account details Street Address [STREET_AD…" at bounding box center [568, 351] width 803 height 271
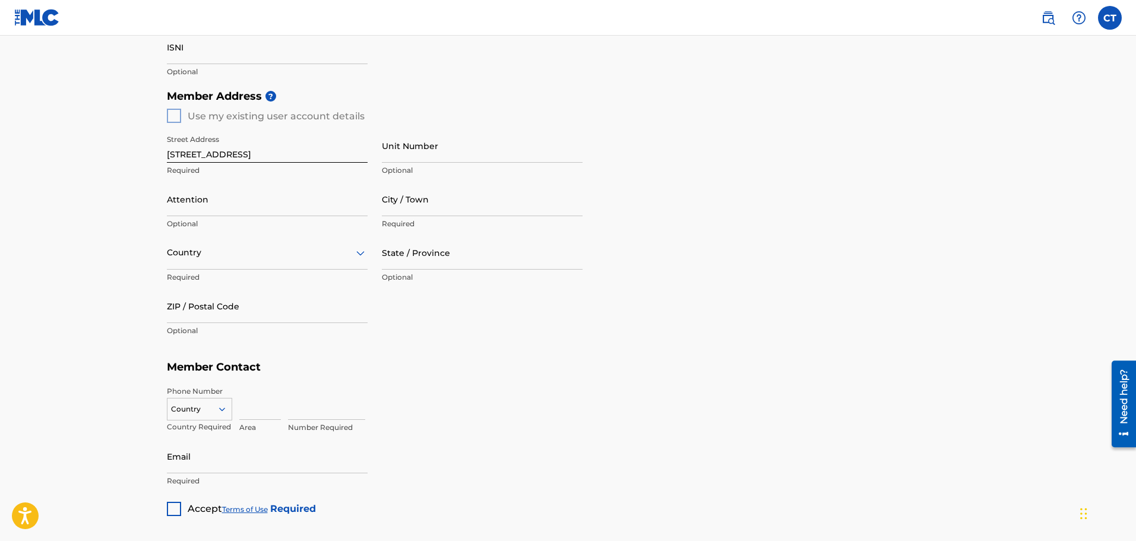
scroll to position [432, 0]
click at [205, 206] on input "Attention" at bounding box center [267, 197] width 201 height 34
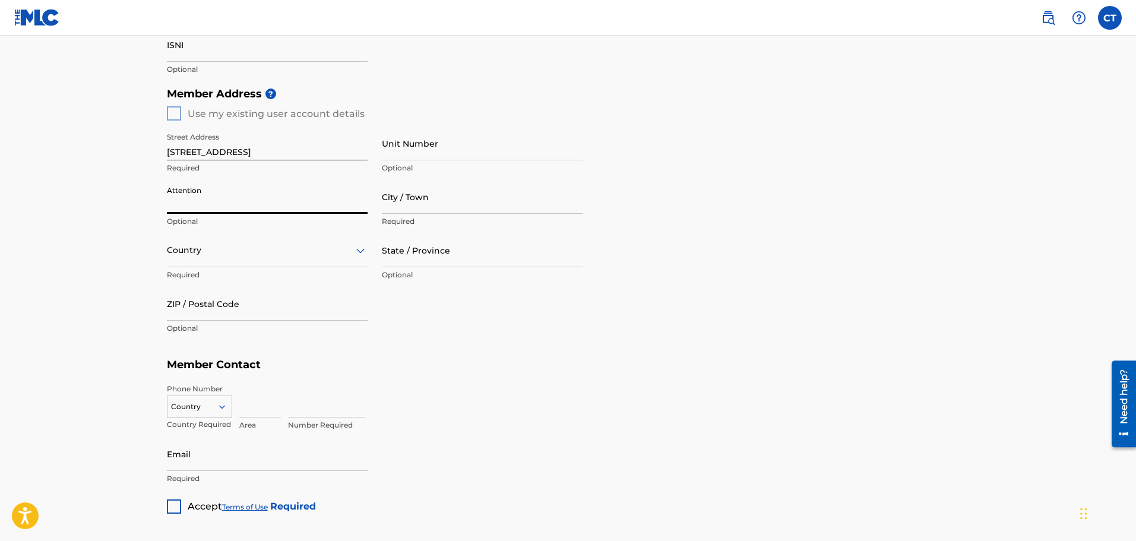
type input "[PERSON_NAME]"
type input "[GEOGRAPHIC_DATA]"
type input "NC"
type input "27704"
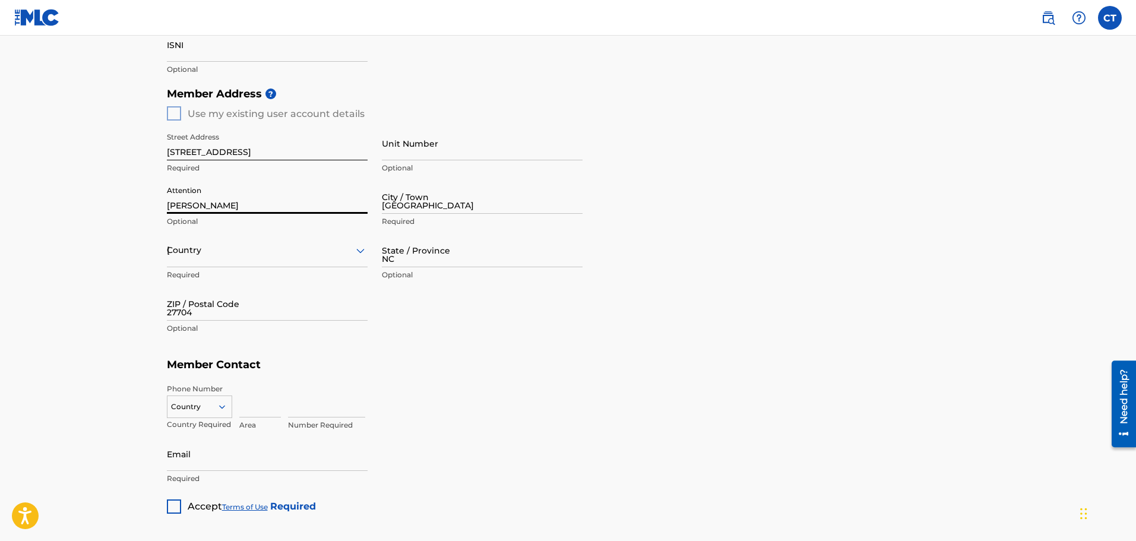
type input "919"
type input "4449611"
type input "[EMAIL_ADDRESS][PERSON_NAME][DOMAIN_NAME]"
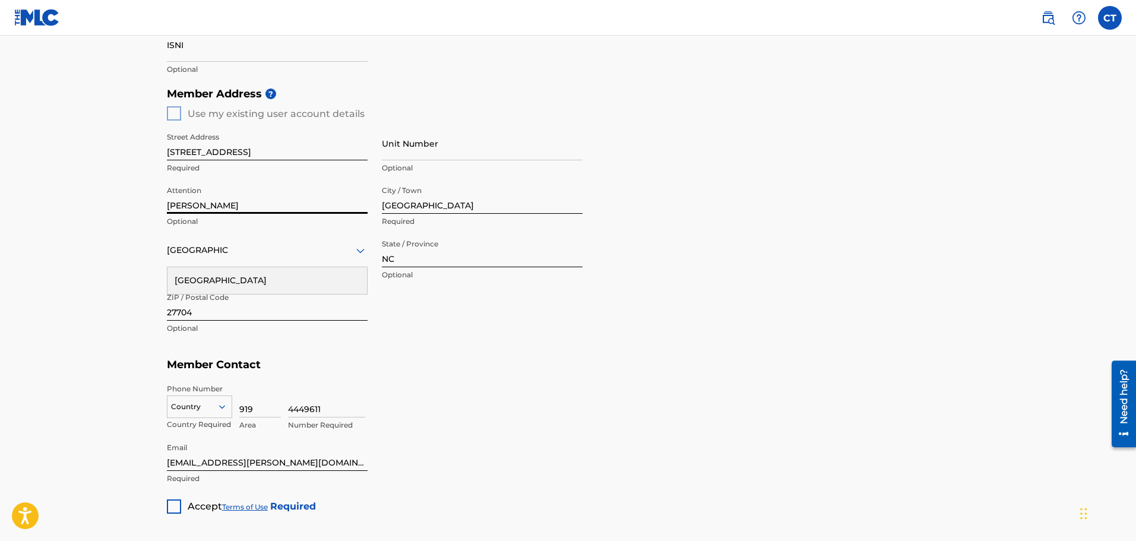
click at [460, 310] on div "Street Address [STREET_ADDRESS] Required Unit Number Optional Attention [PERSON…" at bounding box center [375, 234] width 416 height 226
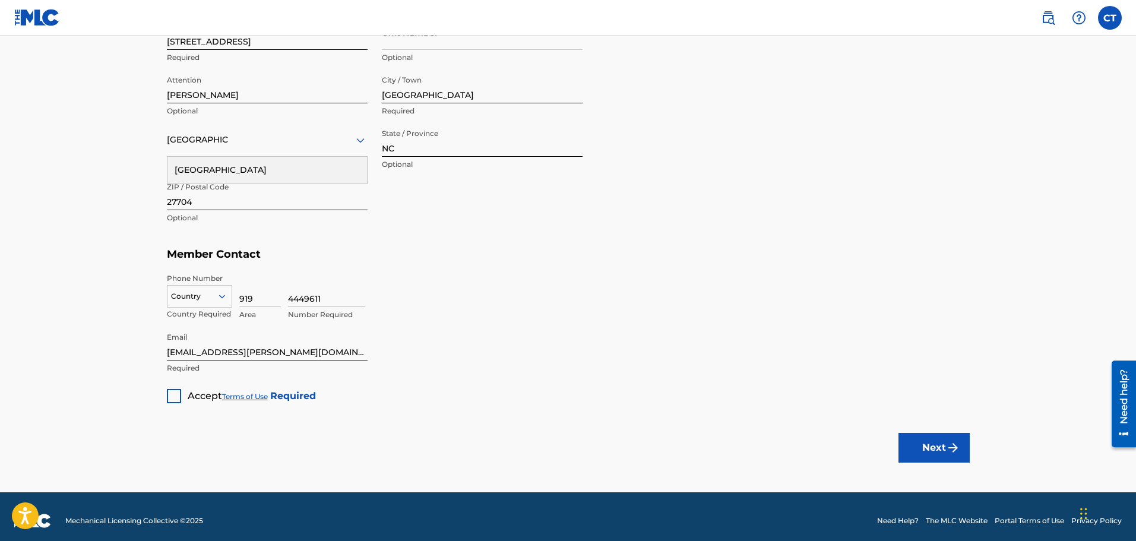
scroll to position [550, 0]
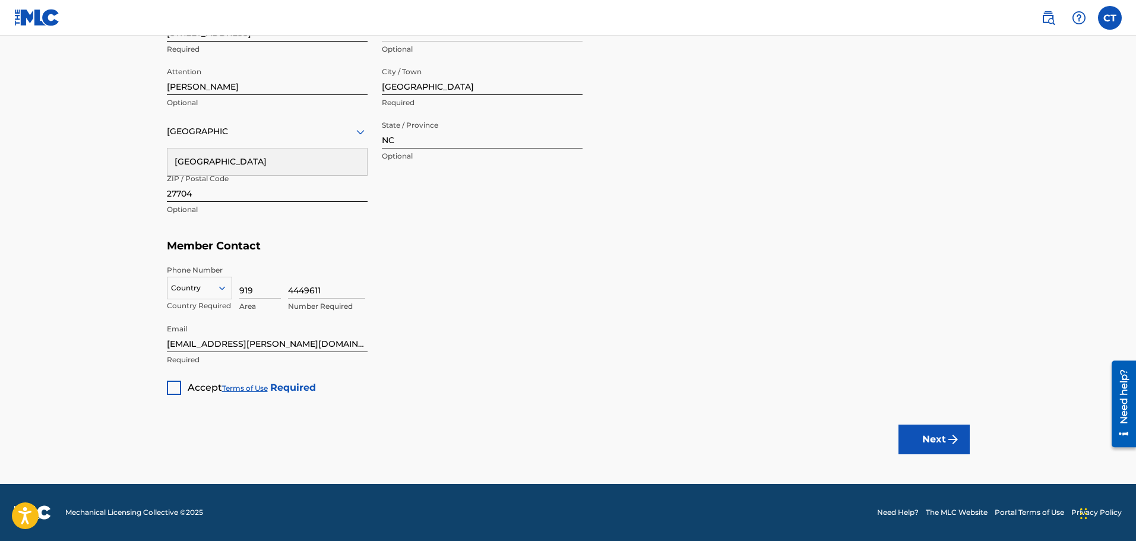
click at [332, 291] on input "4449611" at bounding box center [326, 282] width 77 height 34
type input "9070158"
click at [176, 387] on div at bounding box center [174, 388] width 14 height 14
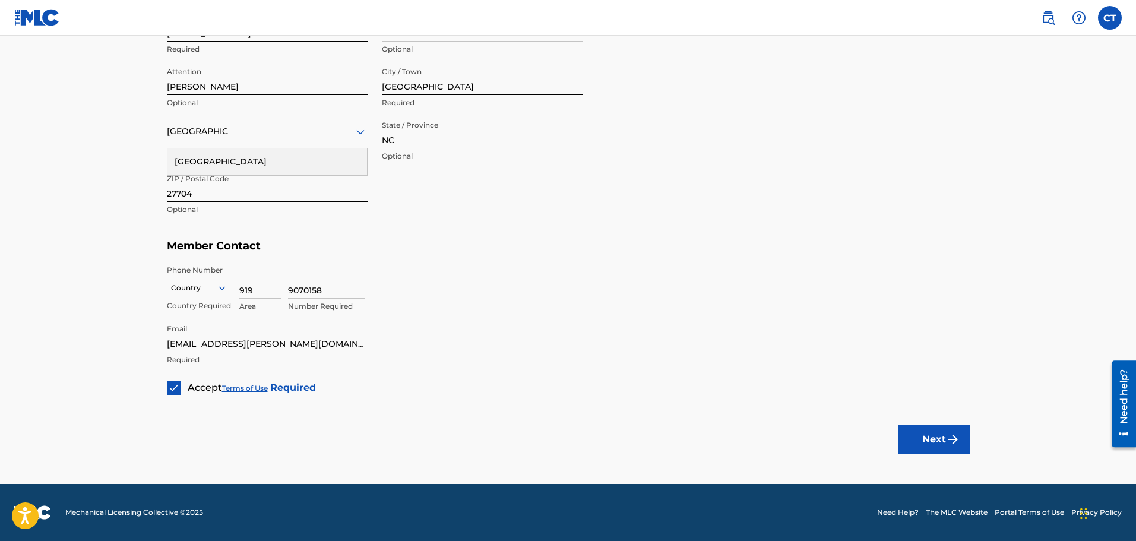
click at [933, 446] on button "Next" at bounding box center [933, 440] width 71 height 30
click at [194, 286] on div at bounding box center [199, 287] width 64 height 13
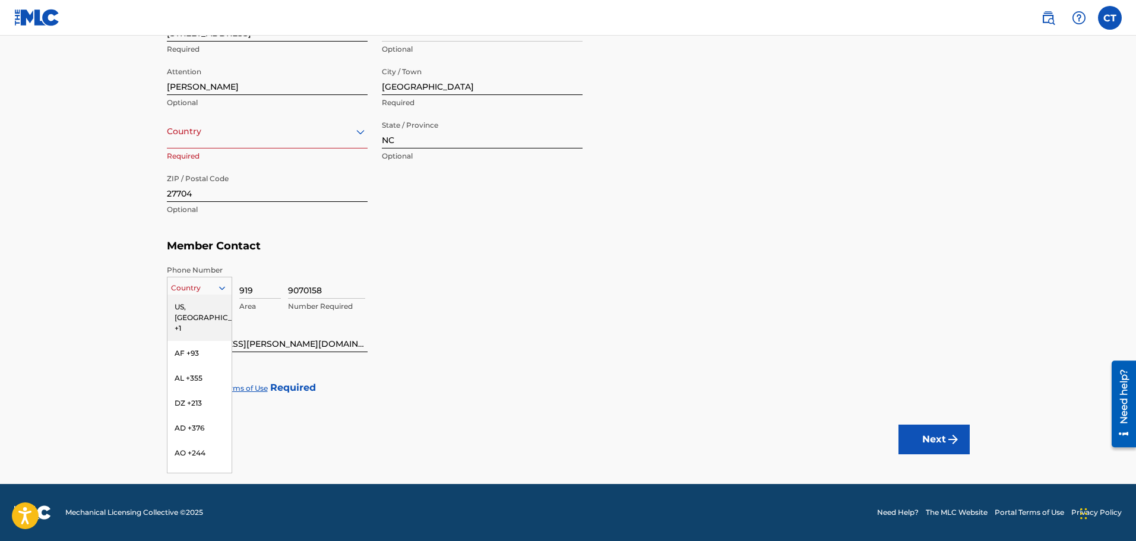
click at [203, 306] on div "US, [GEOGRAPHIC_DATA] +1" at bounding box center [199, 317] width 64 height 46
click at [940, 433] on button "Next" at bounding box center [933, 440] width 71 height 30
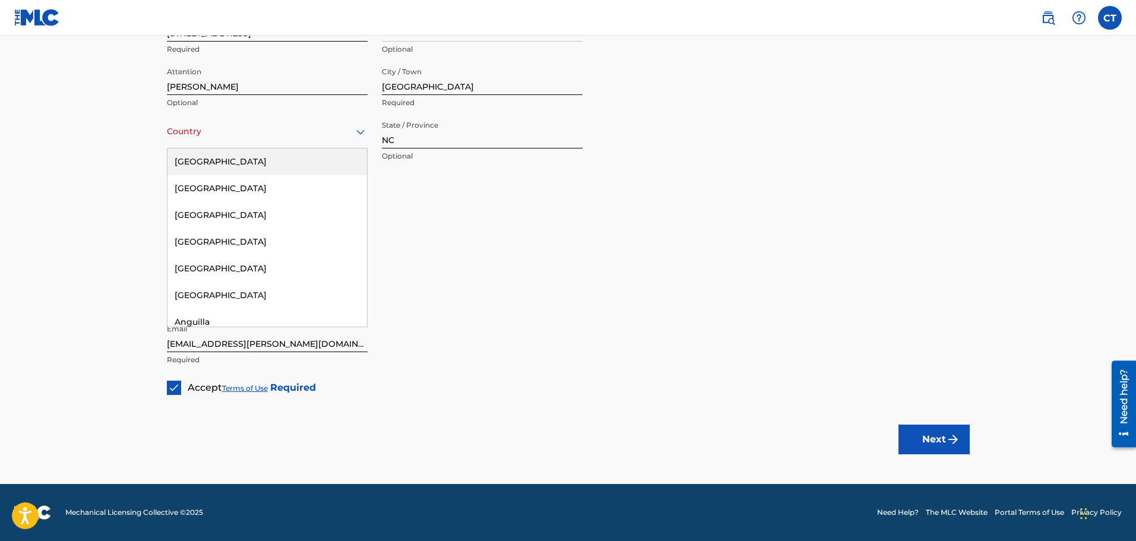
click at [254, 140] on div "Country" at bounding box center [267, 132] width 201 height 34
click at [232, 161] on div "[GEOGRAPHIC_DATA]" at bounding box center [266, 161] width 199 height 27
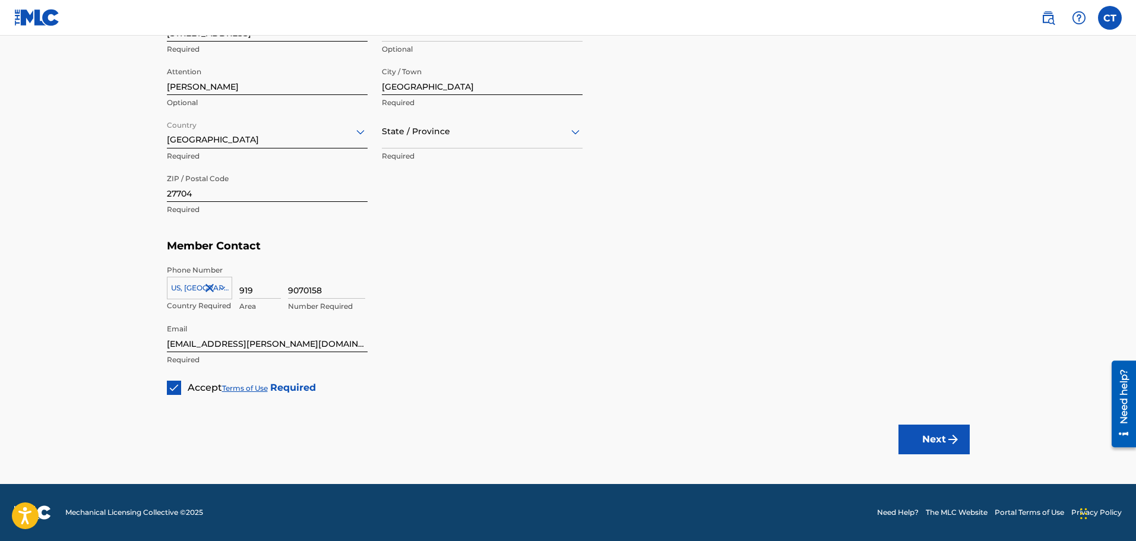
click at [921, 436] on button "Next" at bounding box center [933, 440] width 71 height 30
click at [408, 134] on div at bounding box center [482, 131] width 201 height 15
click at [451, 262] on div "[US_STATE]" at bounding box center [481, 265] width 199 height 27
click at [945, 428] on button "Next" at bounding box center [933, 440] width 71 height 30
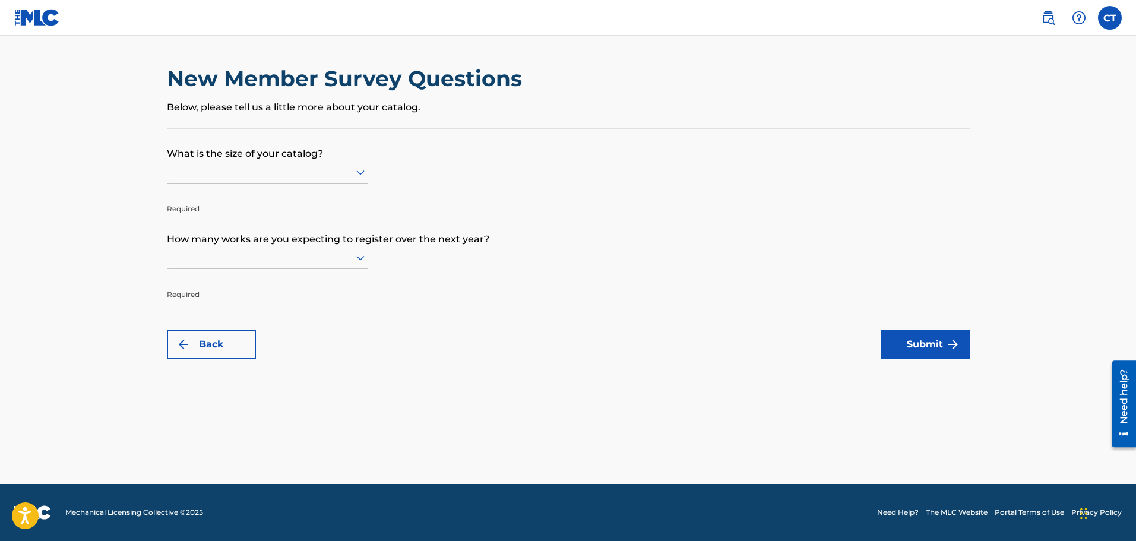
click at [289, 172] on div at bounding box center [267, 171] width 201 height 15
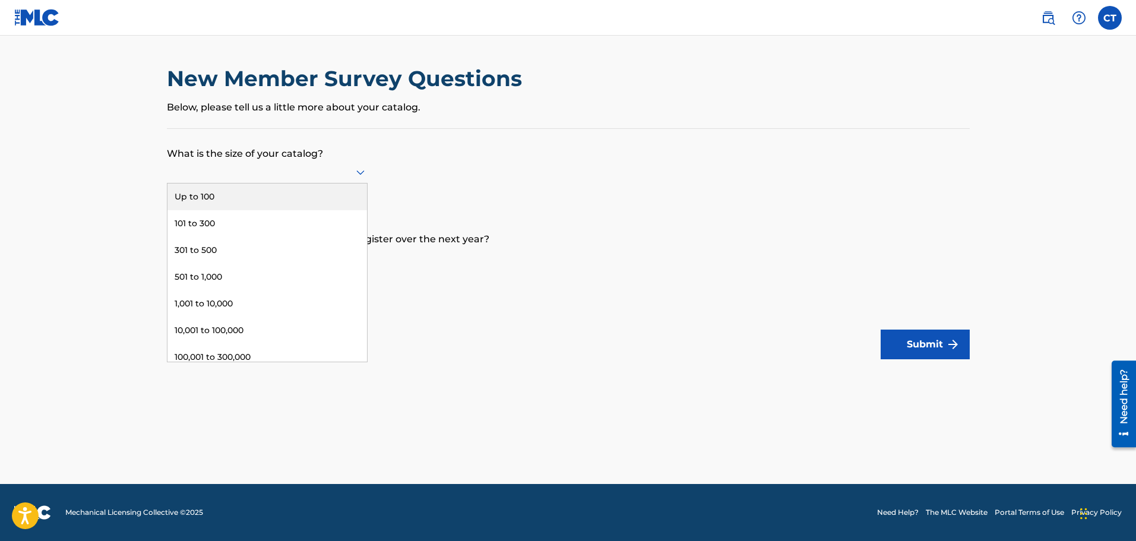
click at [214, 195] on div "Up to 100" at bounding box center [266, 196] width 199 height 27
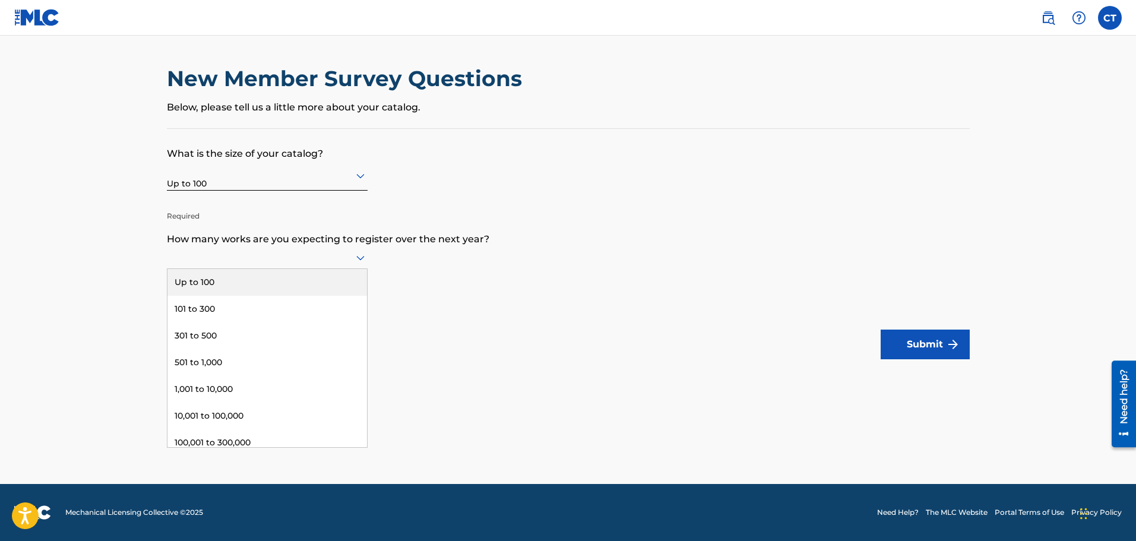
click at [255, 267] on div at bounding box center [267, 257] width 201 height 23
click at [251, 280] on div "Up to 100" at bounding box center [266, 282] width 199 height 27
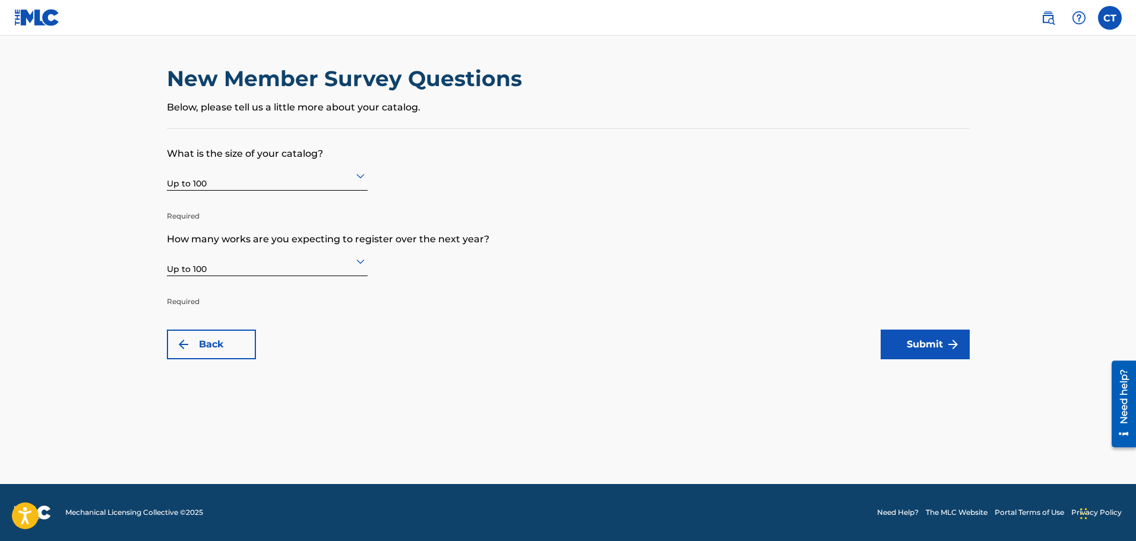
click at [927, 338] on button "Submit" at bounding box center [925, 345] width 89 height 30
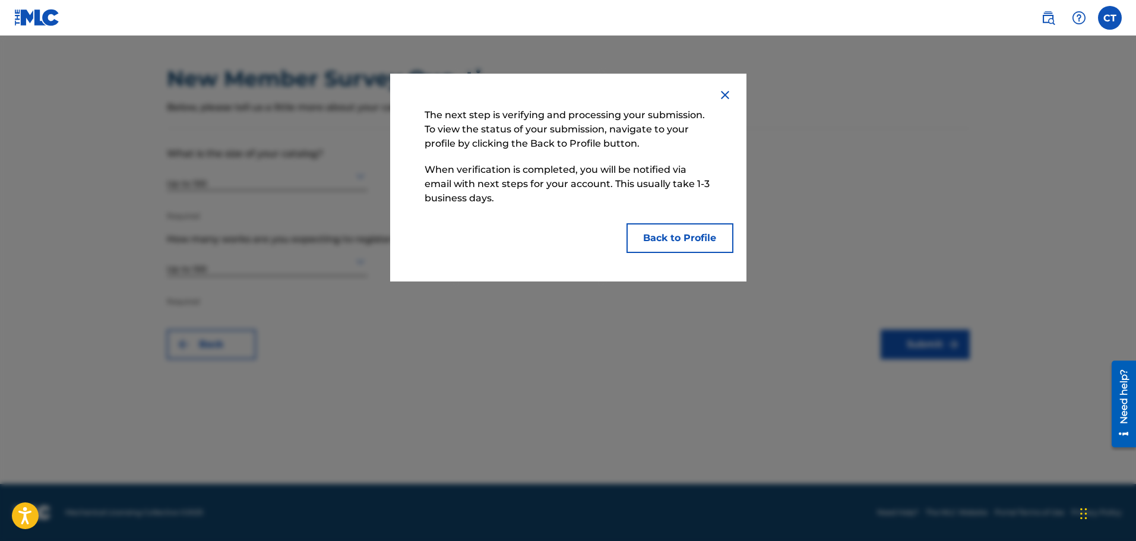
click at [666, 234] on button "Back to Profile" at bounding box center [679, 238] width 107 height 30
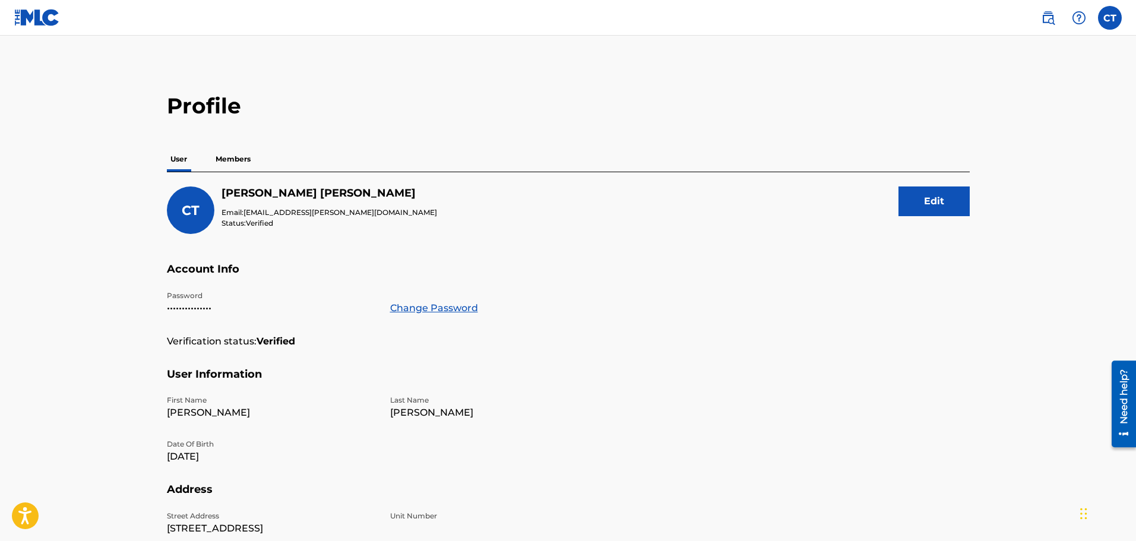
click at [230, 159] on p "Members" at bounding box center [233, 159] width 42 height 25
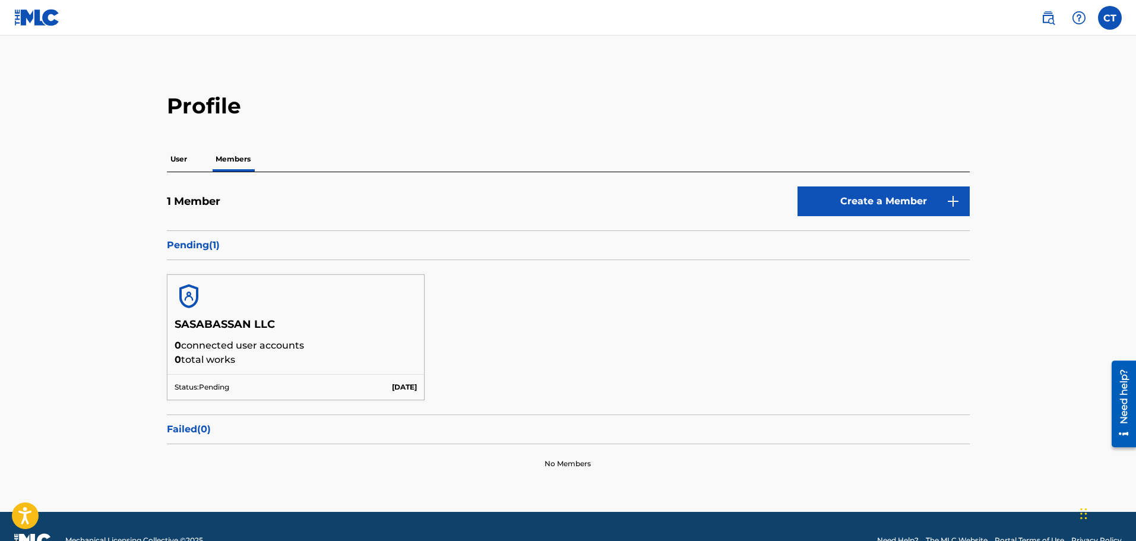
click at [187, 161] on p "User" at bounding box center [179, 159] width 24 height 25
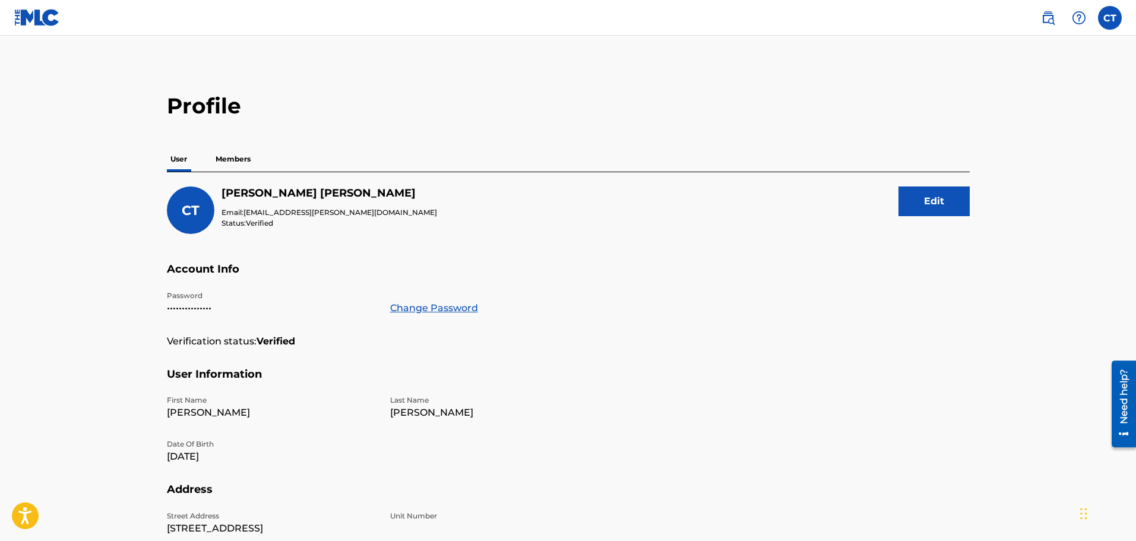
click at [229, 163] on p "Members" at bounding box center [233, 159] width 42 height 25
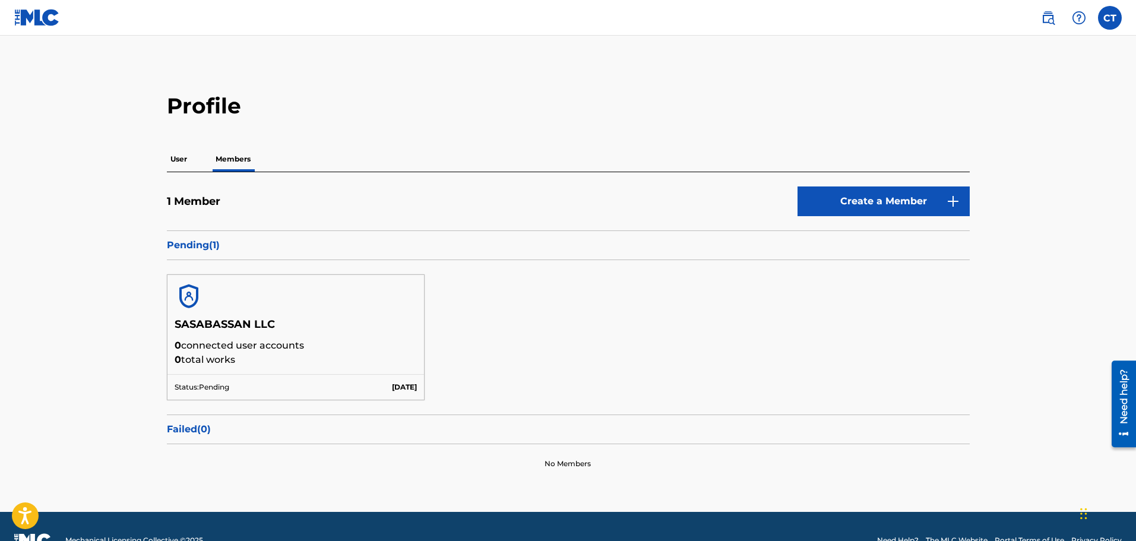
click at [674, 306] on div "SASABASSAN LLC 0 connected user accounts 0 total works Status: Pending [DATE]" at bounding box center [568, 337] width 803 height 154
click at [185, 159] on p "User" at bounding box center [179, 159] width 24 height 25
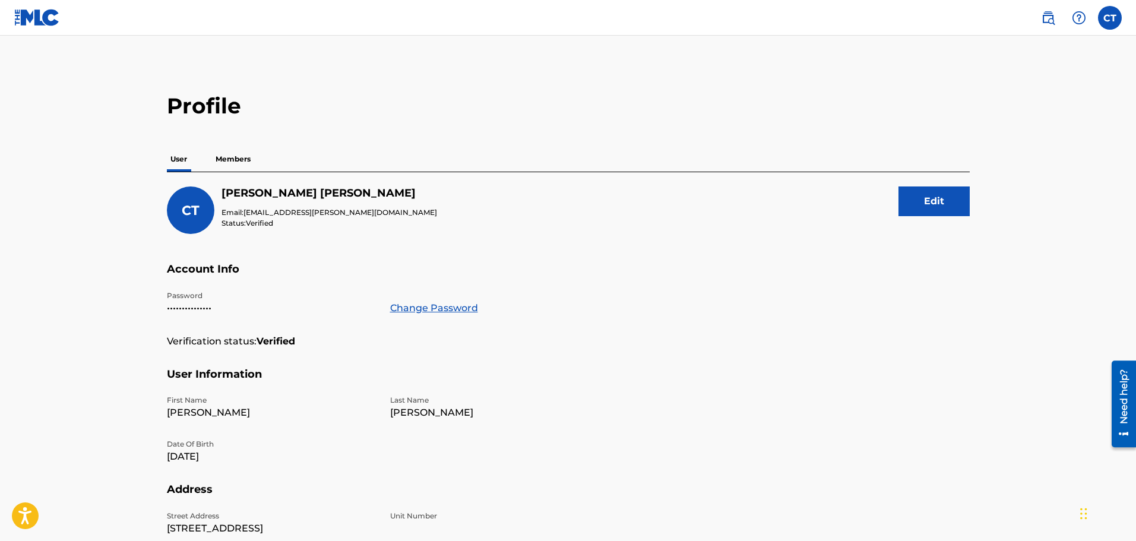
click at [49, 20] on img at bounding box center [37, 17] width 46 height 17
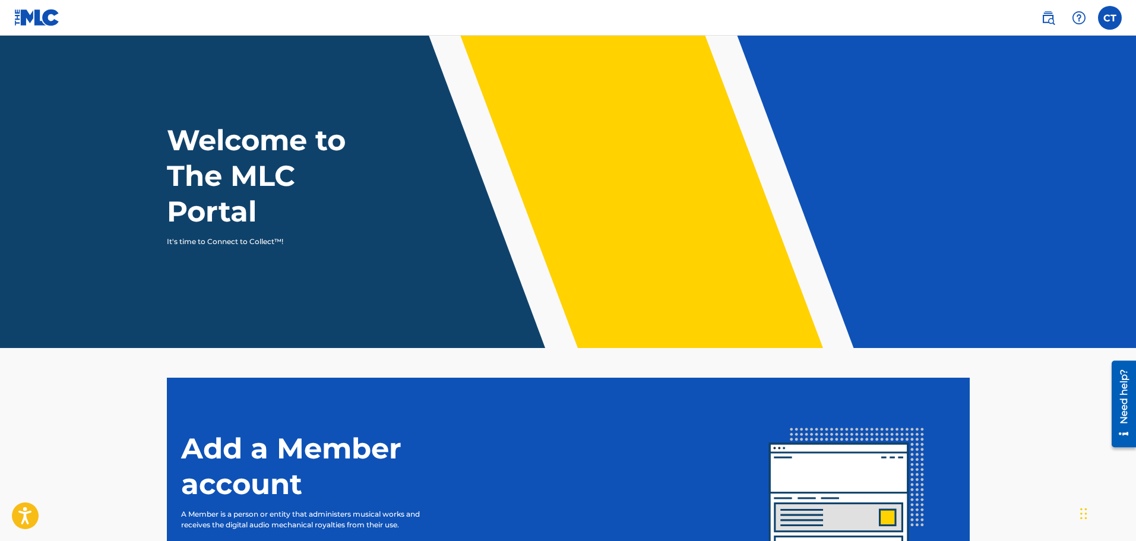
click at [1110, 24] on label at bounding box center [1110, 18] width 24 height 24
click at [1110, 18] on input "CT [PERSON_NAME] [EMAIL_ADDRESS][PERSON_NAME][DOMAIN_NAME] Notification Prefere…" at bounding box center [1110, 18] width 0 height 0
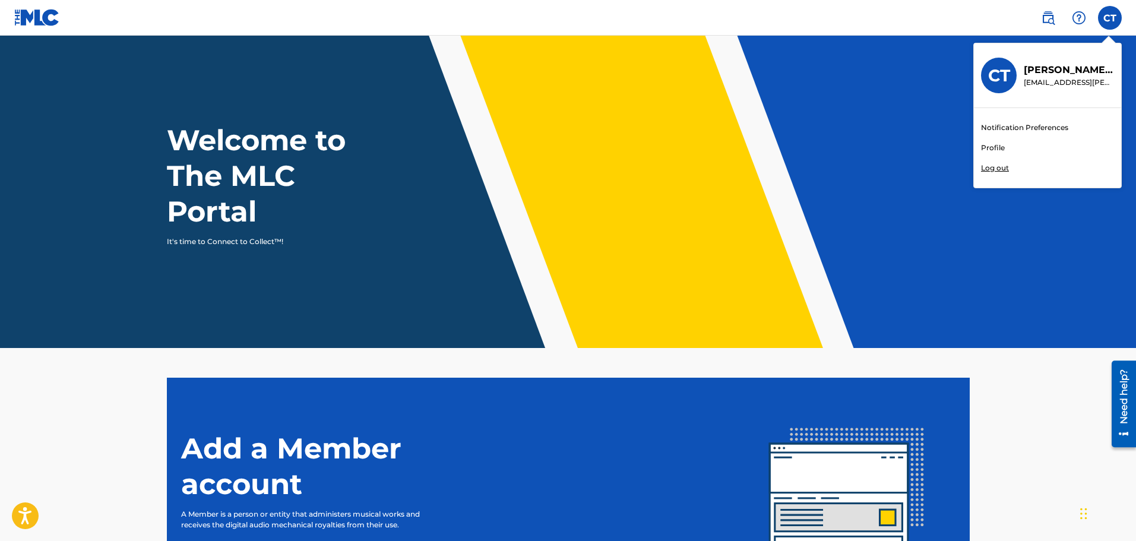
click at [1048, 18] on img at bounding box center [1048, 18] width 14 height 14
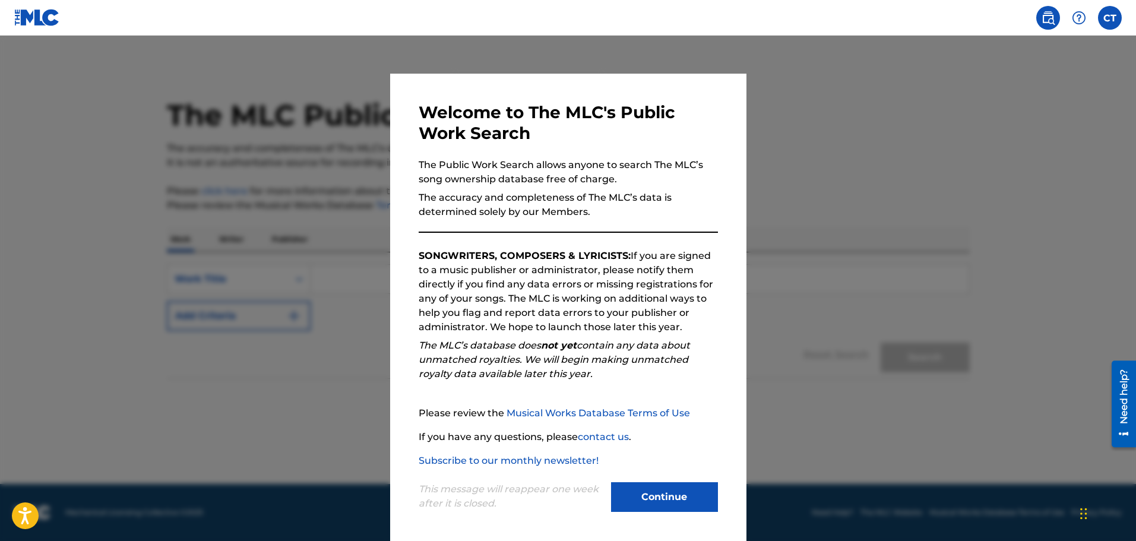
click at [654, 492] on button "Continue" at bounding box center [664, 497] width 107 height 30
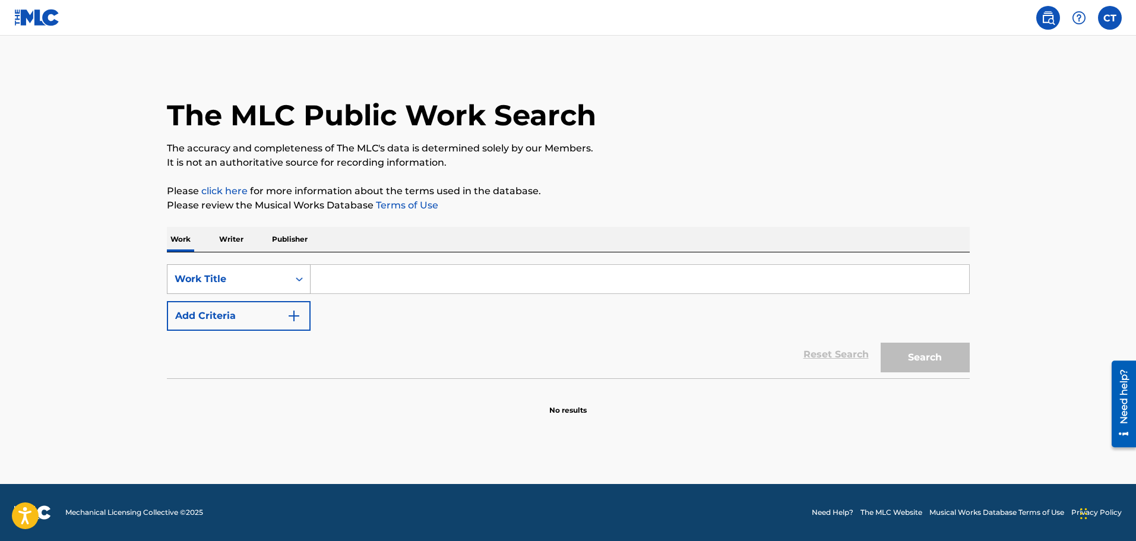
click at [275, 283] on div "Work Title" at bounding box center [228, 279] width 107 height 14
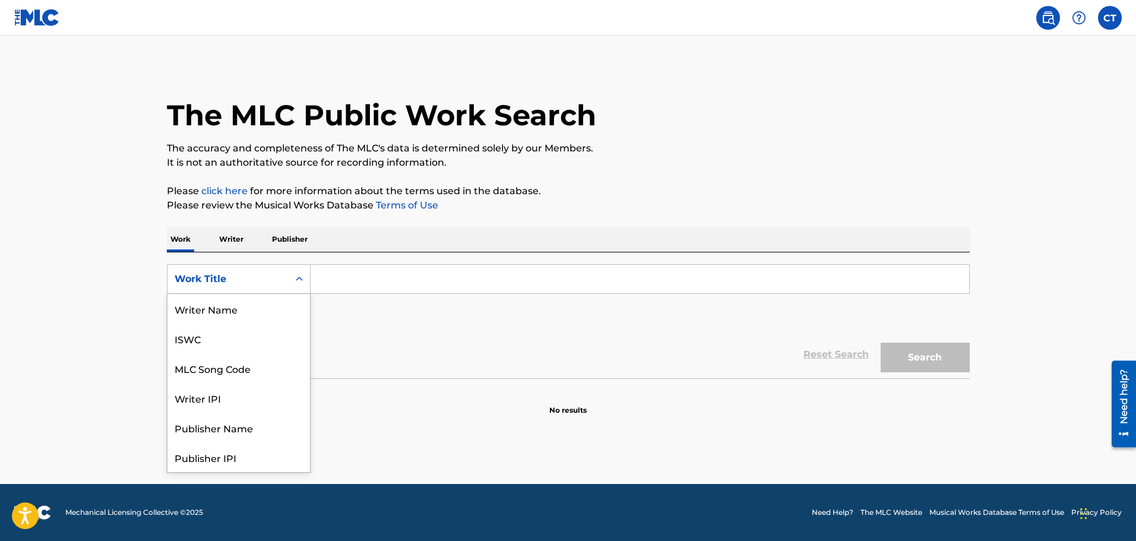
scroll to position [59, 0]
click at [229, 371] on div "Publisher Name" at bounding box center [238, 368] width 142 height 30
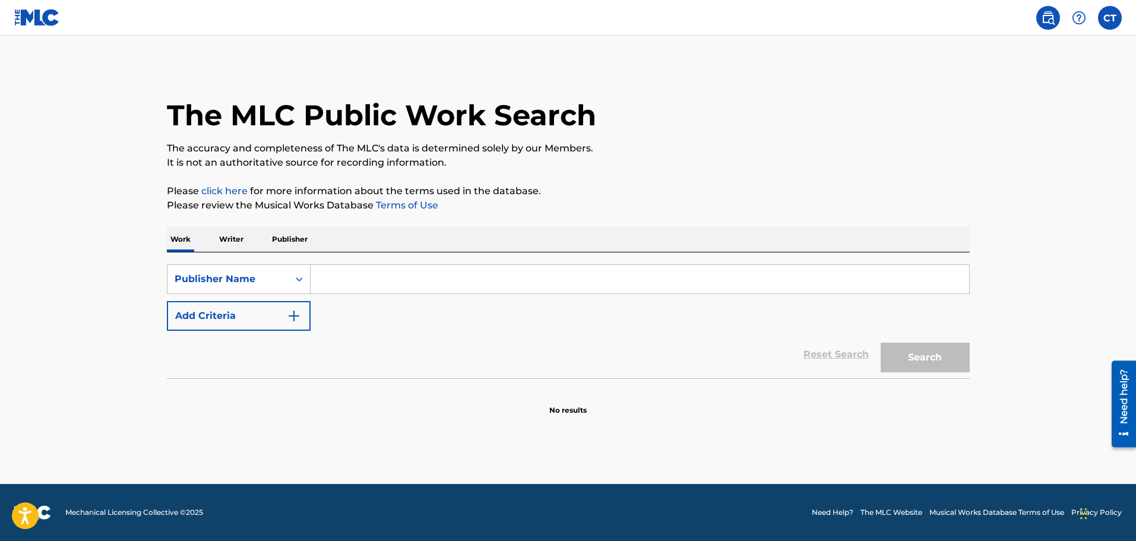
click at [366, 280] on input "Search Form" at bounding box center [640, 279] width 658 height 28
click at [305, 274] on icon "Search Form" at bounding box center [299, 279] width 12 height 12
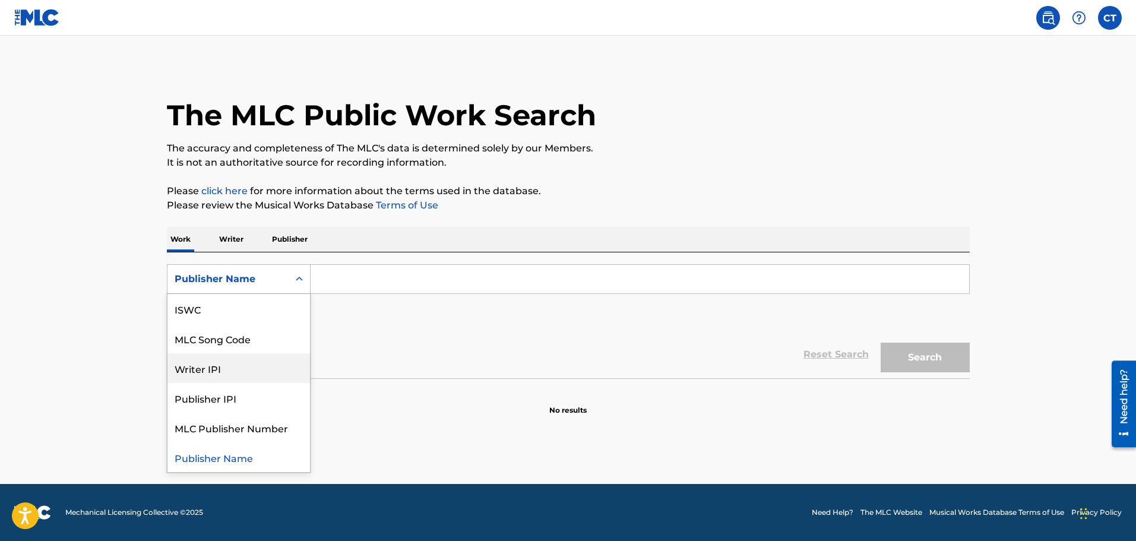
click at [237, 369] on div "Writer IPI" at bounding box center [238, 368] width 142 height 30
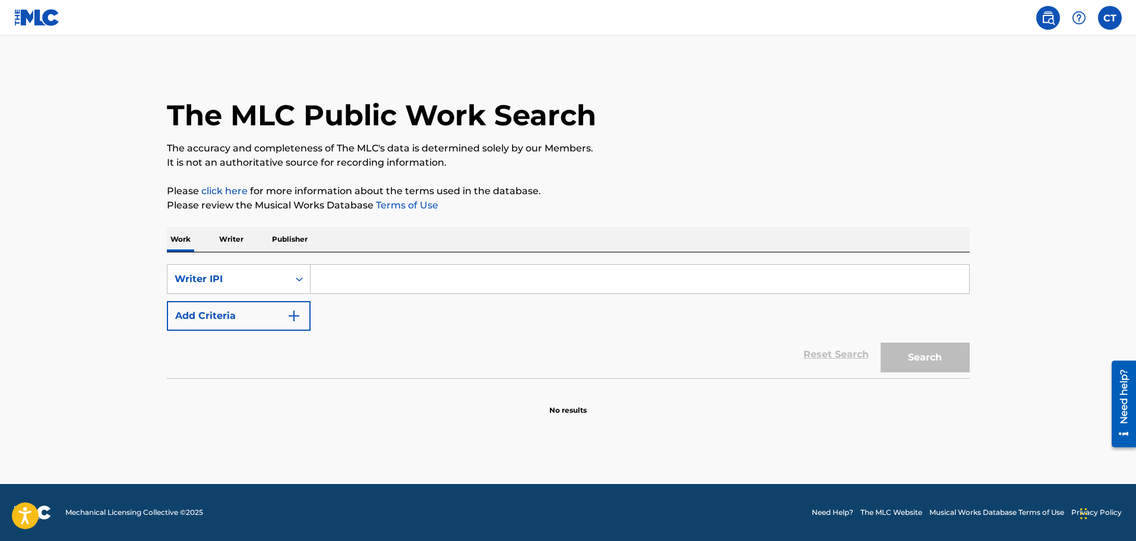
click at [335, 280] on input "Search Form" at bounding box center [640, 279] width 658 height 28
paste input "00765402734"
type input "00765402734"
click at [921, 356] on button "Search" at bounding box center [925, 358] width 89 height 30
click at [296, 318] on img "Search Form" at bounding box center [294, 316] width 14 height 14
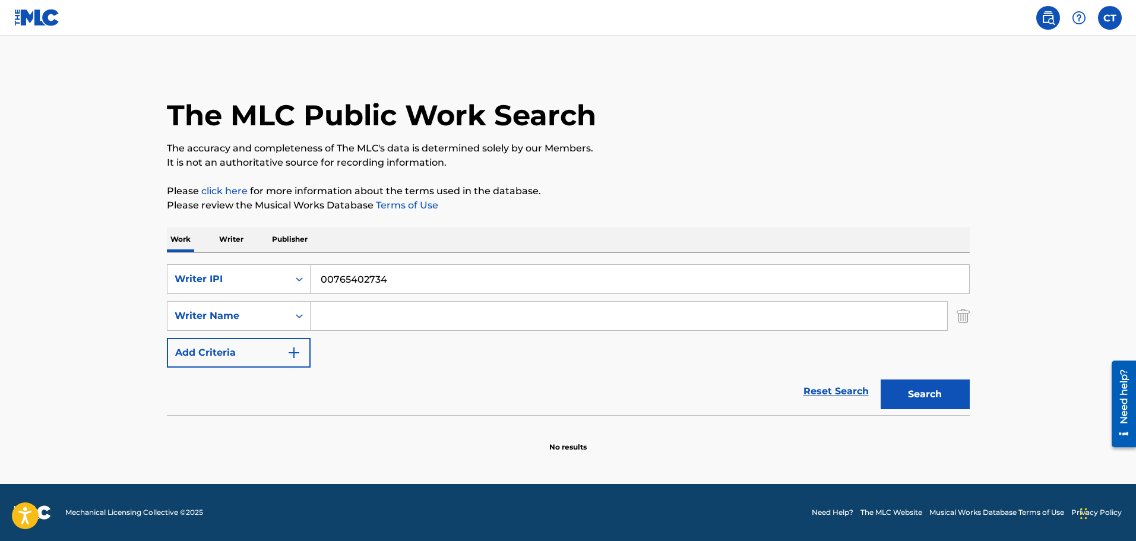
click at [342, 315] on input "Search Form" at bounding box center [629, 316] width 636 height 28
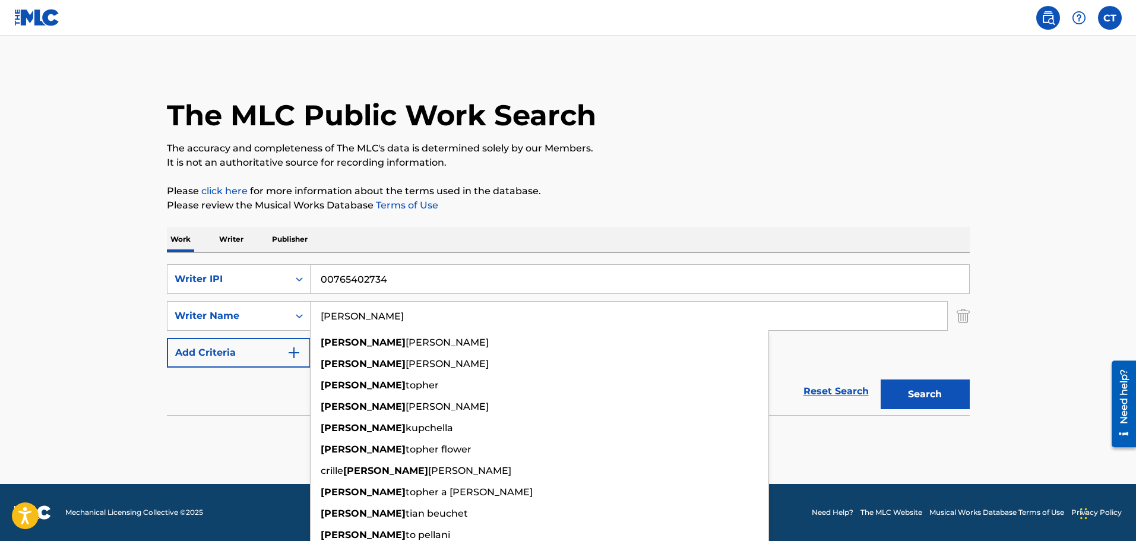
type input "[PERSON_NAME]"
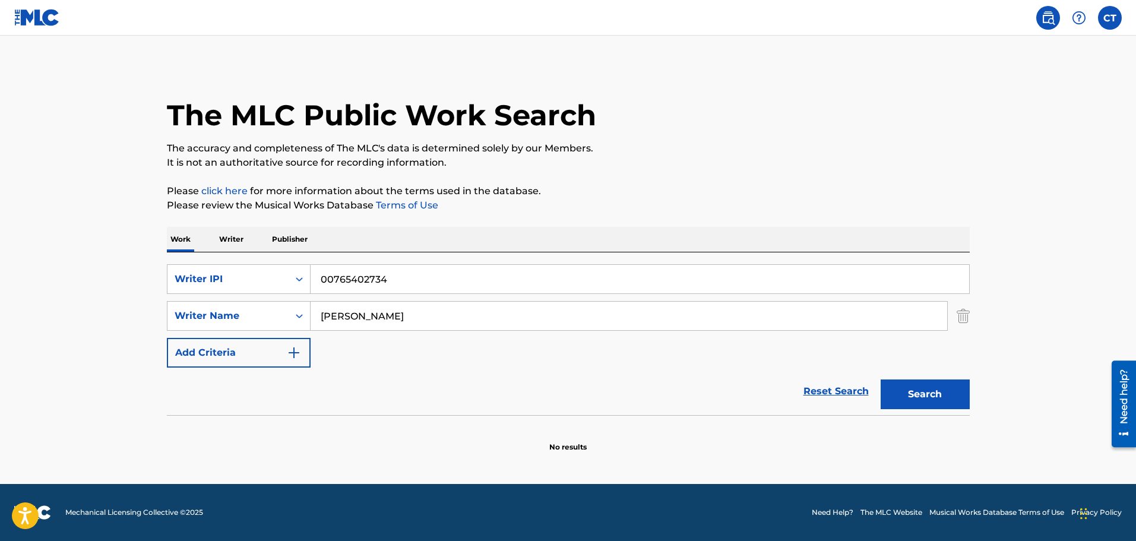
click at [402, 226] on div "The MLC Public Work Search The accuracy and completeness of The MLC's data is d…" at bounding box center [568, 258] width 831 height 387
click at [223, 239] on p "Writer" at bounding box center [231, 239] width 31 height 25
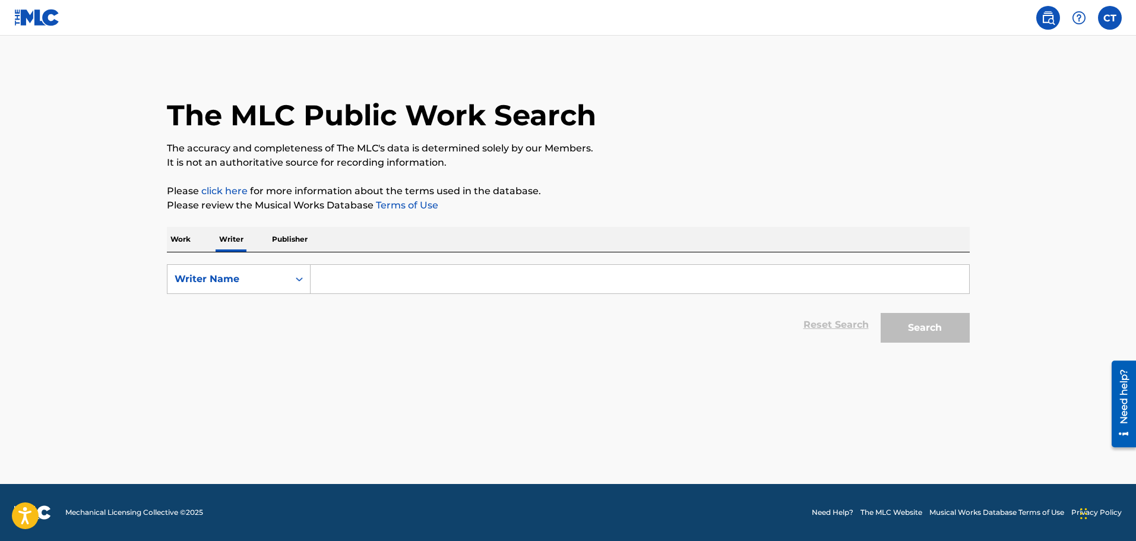
click at [350, 279] on input "Search Form" at bounding box center [640, 279] width 658 height 28
click at [300, 277] on icon "Search Form" at bounding box center [299, 279] width 12 height 12
click at [268, 306] on div "Writer IPI" at bounding box center [238, 309] width 142 height 30
paste input "00765402734"
type input "00765402734"
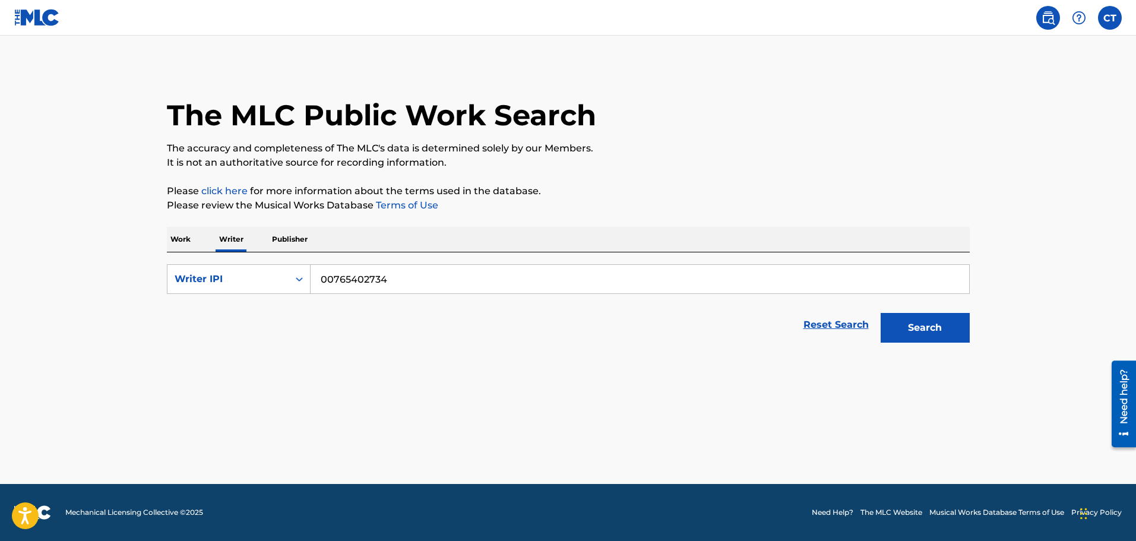
click at [940, 318] on button "Search" at bounding box center [925, 328] width 89 height 30
click at [932, 328] on button "Search" at bounding box center [925, 328] width 89 height 30
click at [227, 189] on link "click here" at bounding box center [224, 190] width 46 height 11
